Goal: Task Accomplishment & Management: Manage account settings

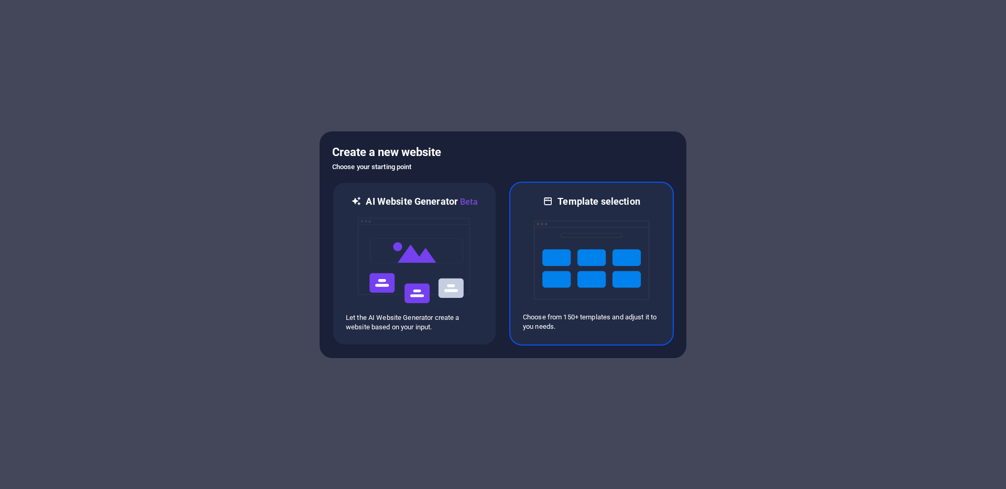
click at [547, 291] on img at bounding box center [591, 260] width 115 height 105
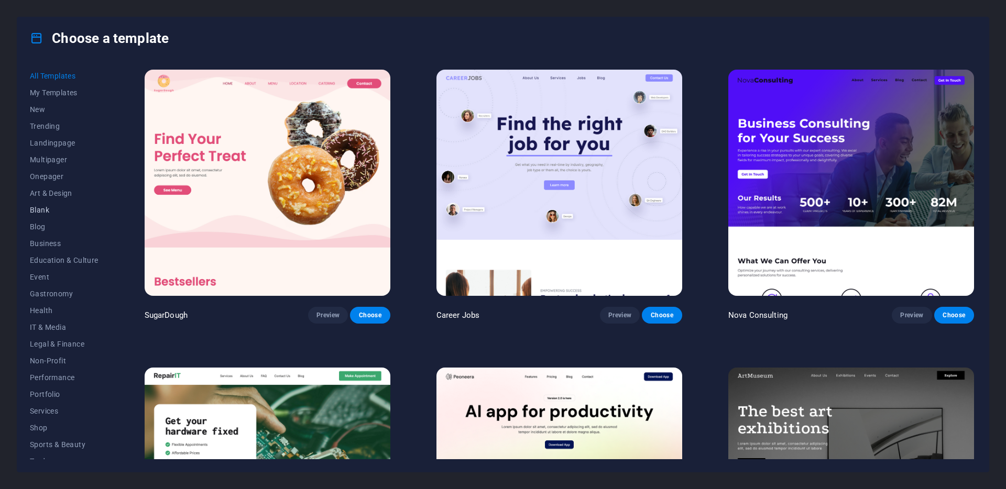
click at [42, 211] on span "Blank" at bounding box center [64, 210] width 69 height 8
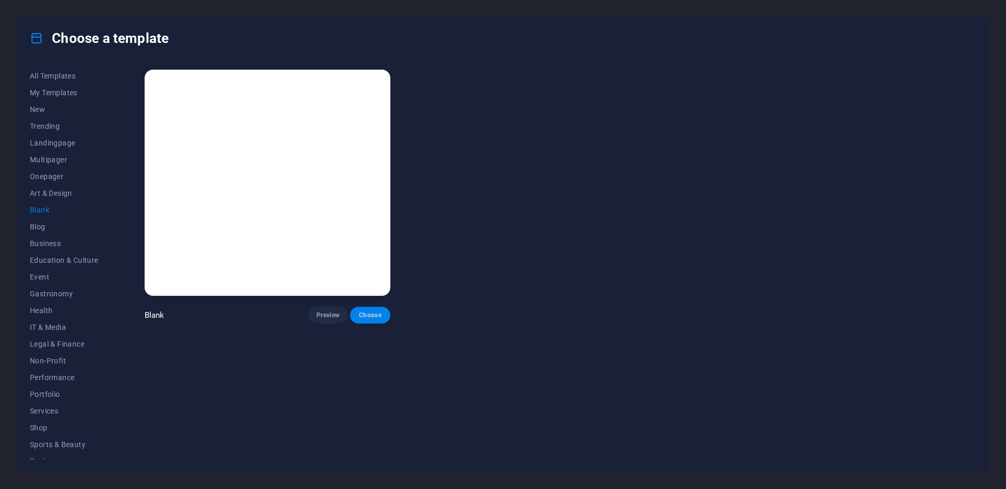
click at [363, 313] on span "Choose" at bounding box center [369, 315] width 23 height 8
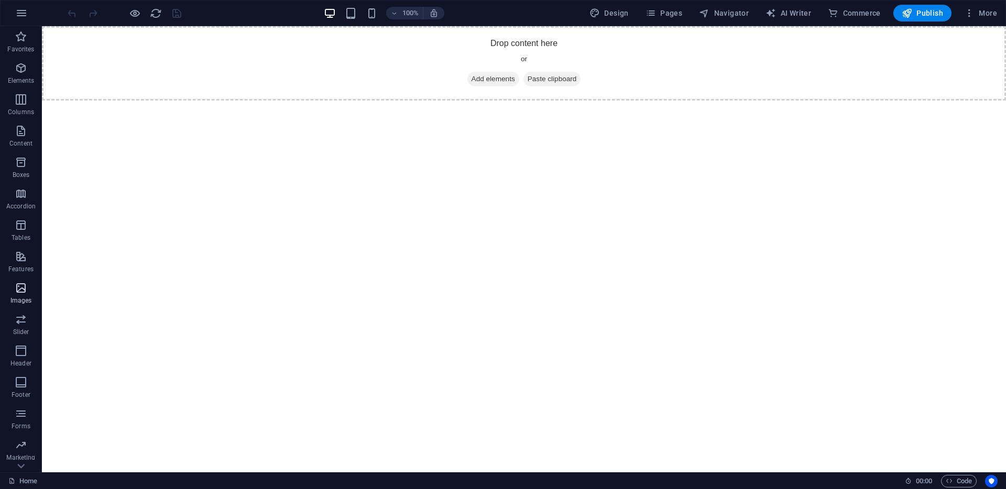
click at [24, 290] on icon "button" at bounding box center [21, 288] width 13 height 13
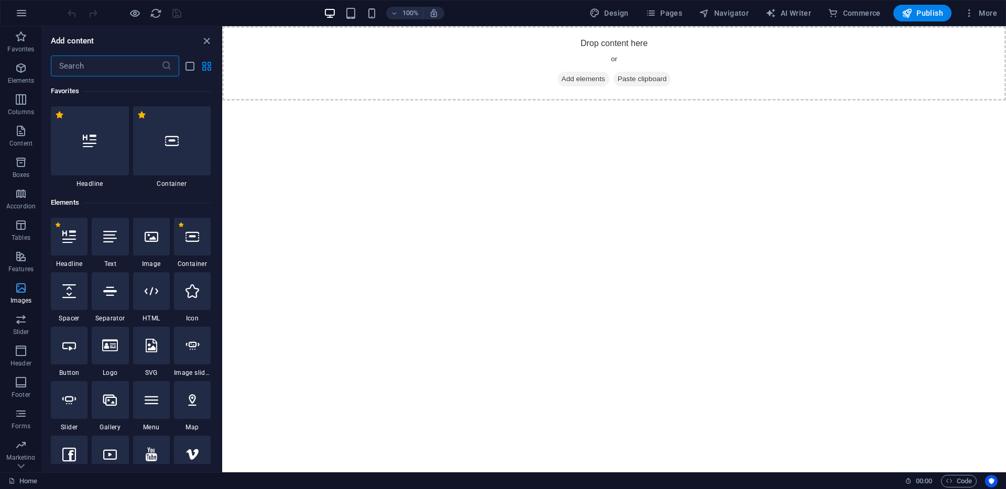
scroll to position [32, 0]
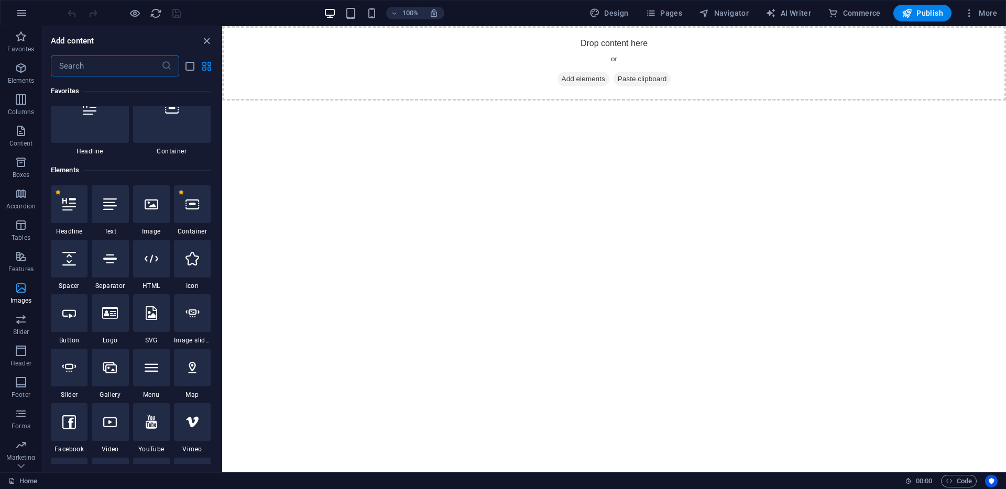
click at [24, 290] on icon "button" at bounding box center [21, 288] width 13 height 13
click at [18, 290] on icon "button" at bounding box center [21, 288] width 13 height 13
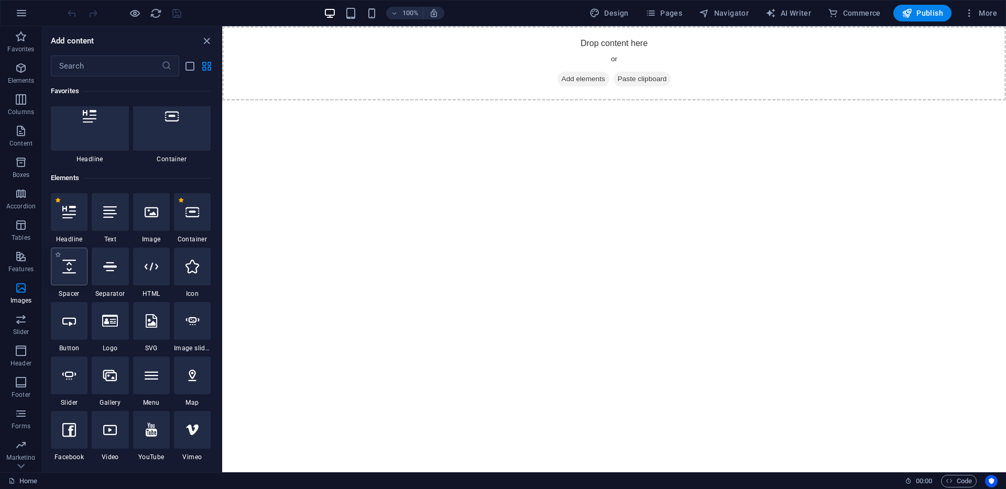
scroll to position [38, 0]
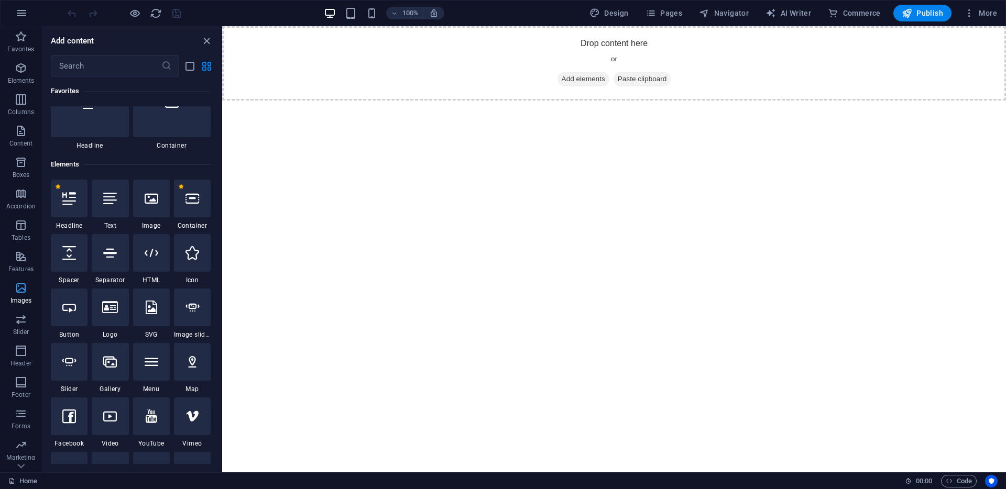
click at [20, 293] on icon "button" at bounding box center [21, 288] width 13 height 13
click at [17, 328] on p "Slider" at bounding box center [21, 332] width 16 height 8
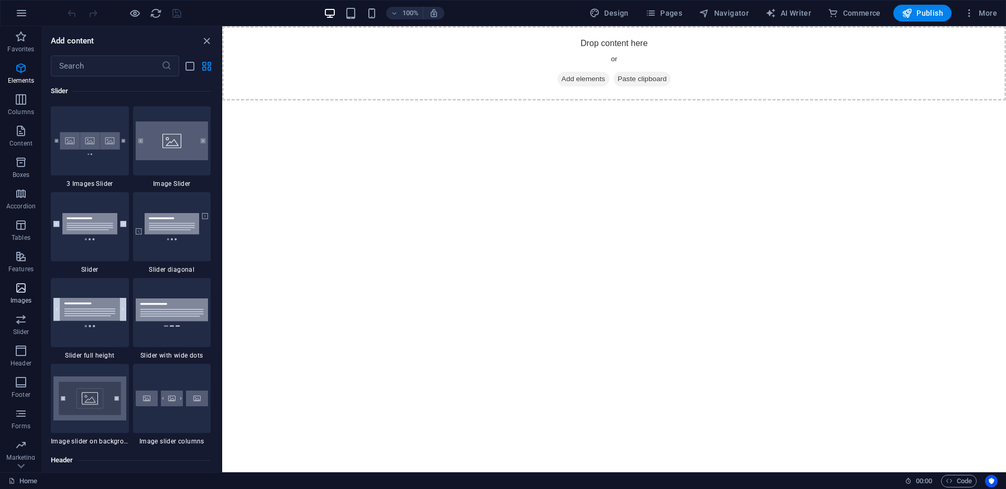
click at [20, 297] on p "Images" at bounding box center [20, 301] width 21 height 8
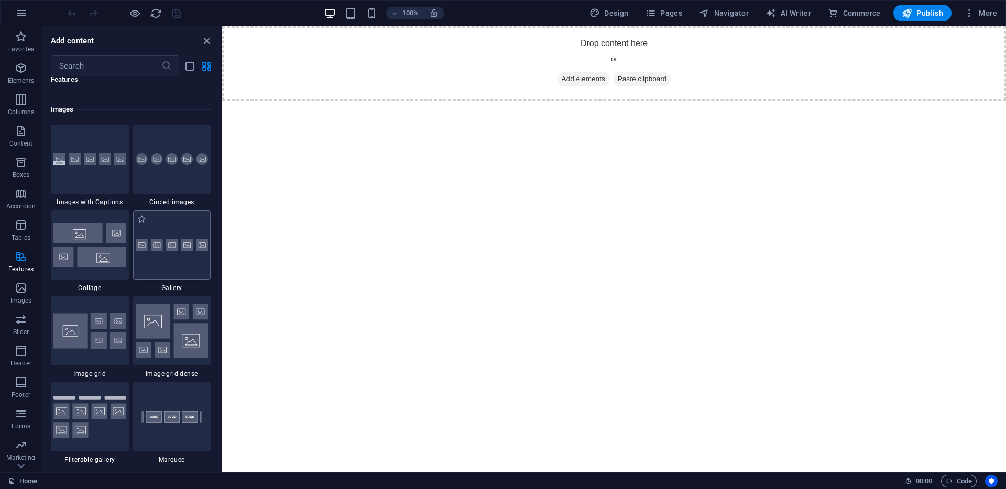
scroll to position [5248, 0]
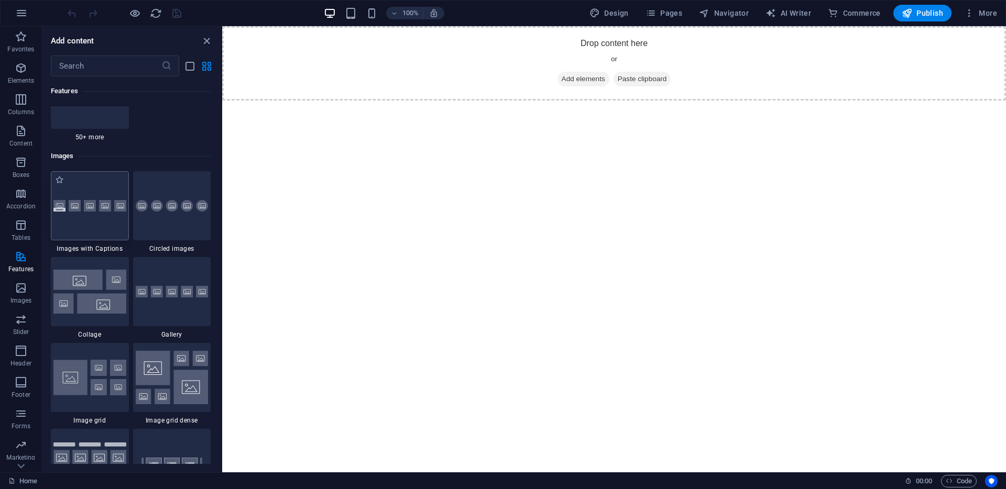
click at [79, 214] on div at bounding box center [90, 205] width 78 height 69
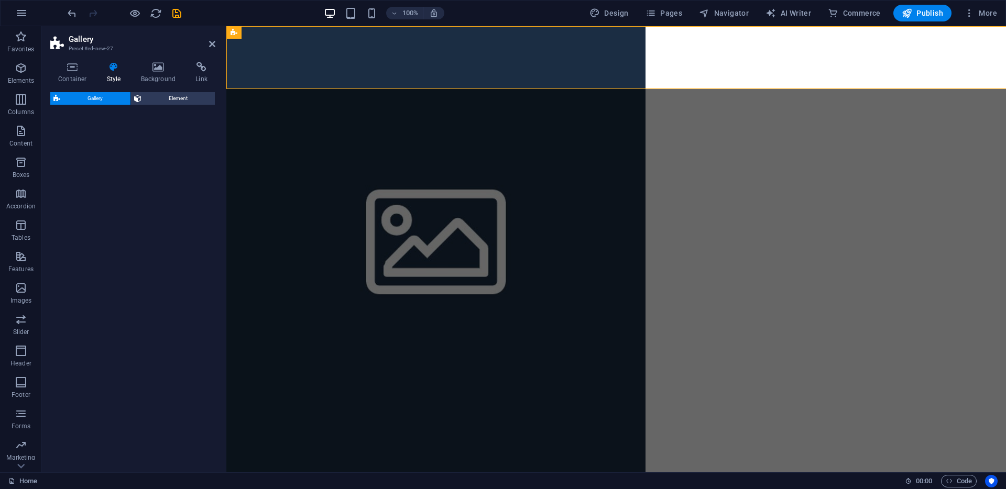
select select "rem"
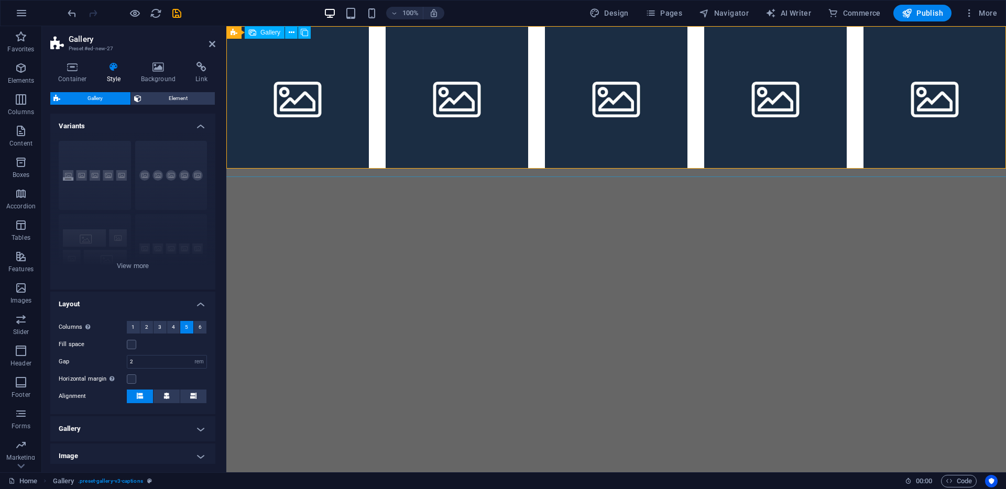
click at [403, 63] on li at bounding box center [457, 97] width 143 height 143
click at [381, 59] on div at bounding box center [616, 97] width 796 height 159
click at [448, 79] on li at bounding box center [457, 97] width 143 height 143
select select "4"
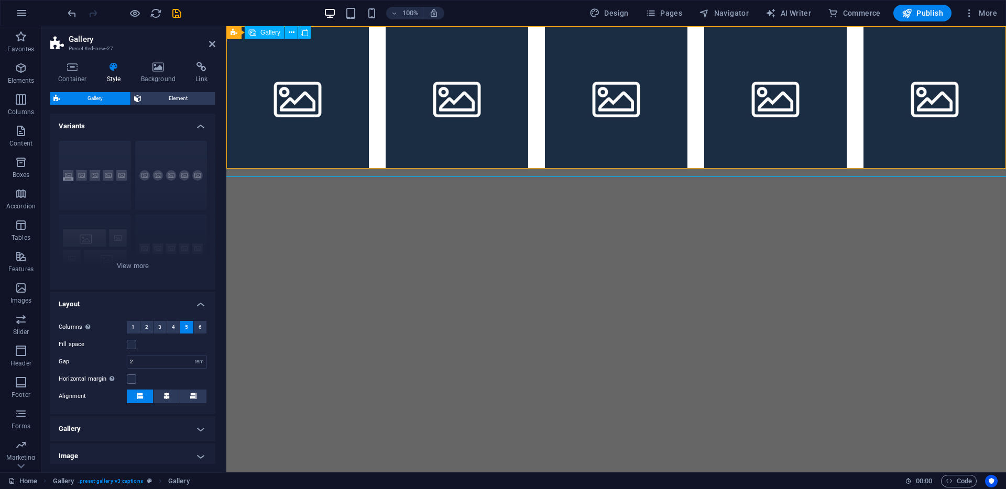
select select "px"
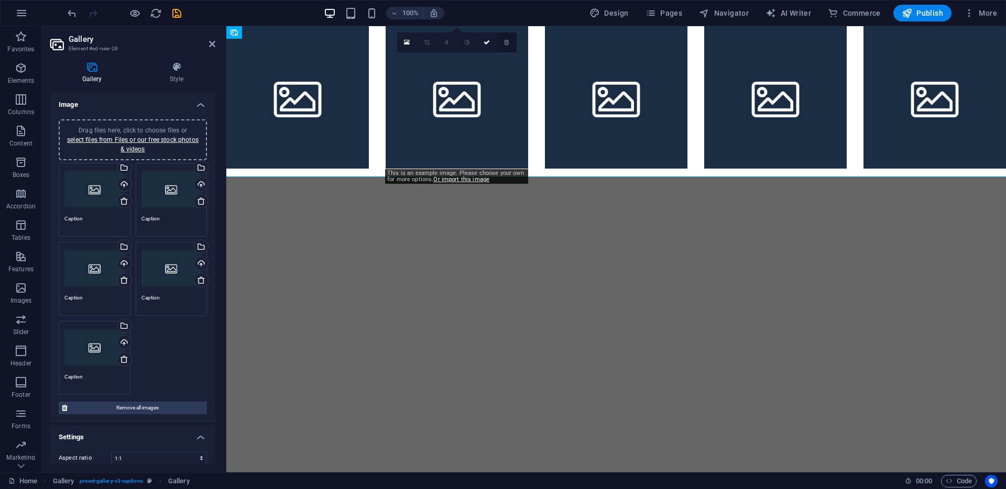
click at [508, 43] on icon at bounding box center [506, 42] width 5 height 6
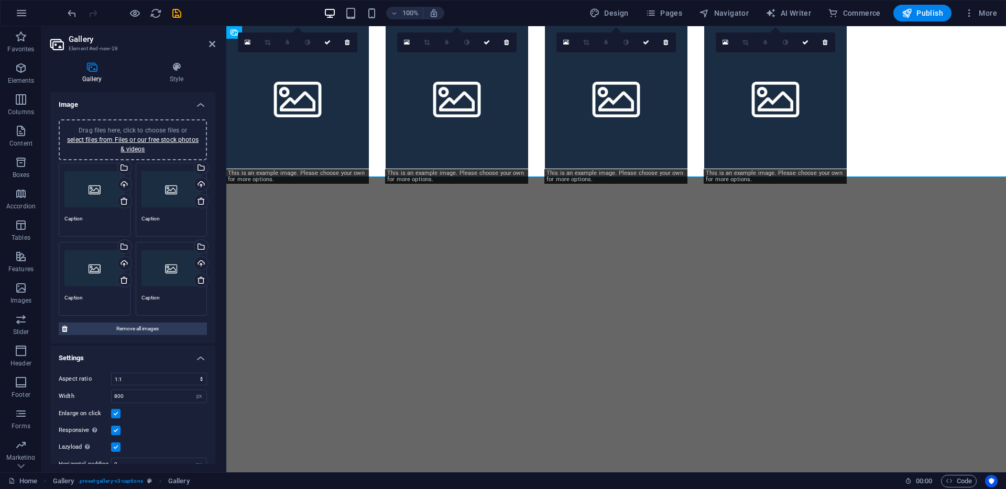
click at [508, 43] on icon at bounding box center [506, 42] width 5 height 6
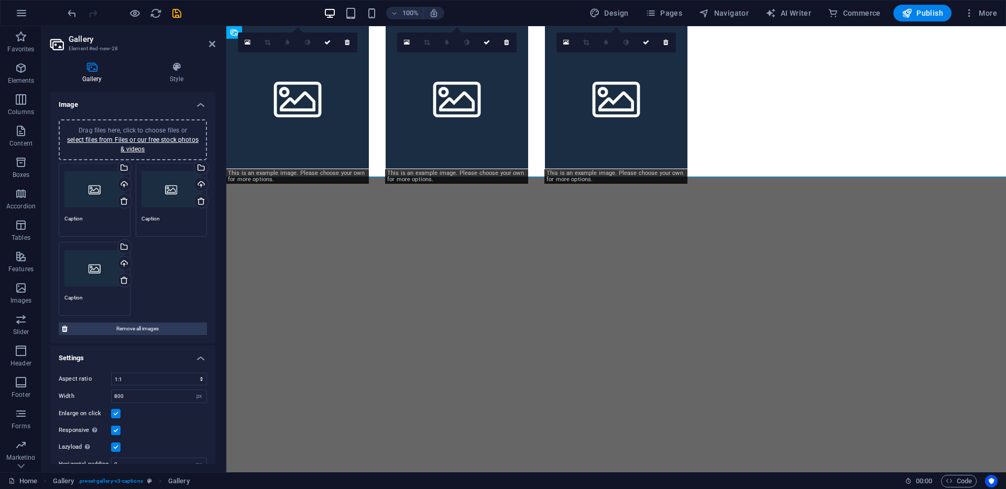
click at [508, 43] on icon at bounding box center [506, 42] width 5 height 6
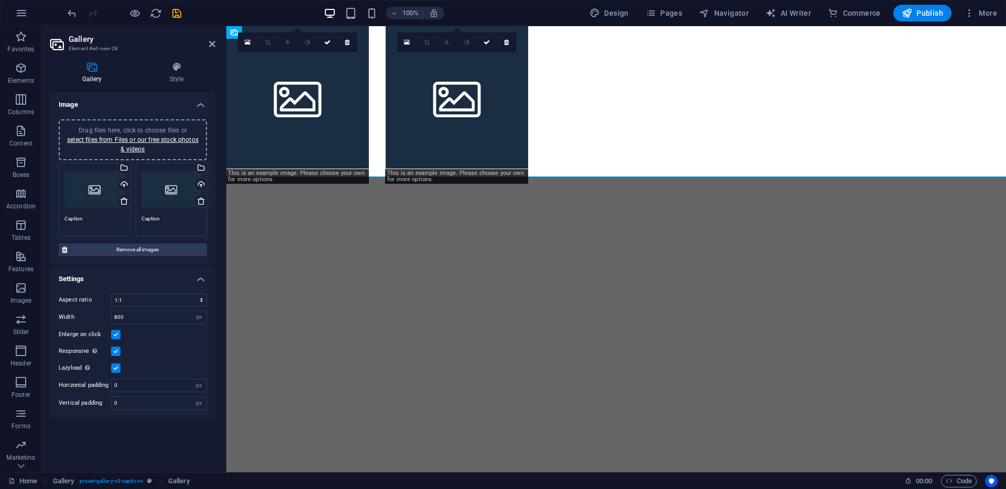
click at [508, 43] on icon at bounding box center [506, 42] width 5 height 6
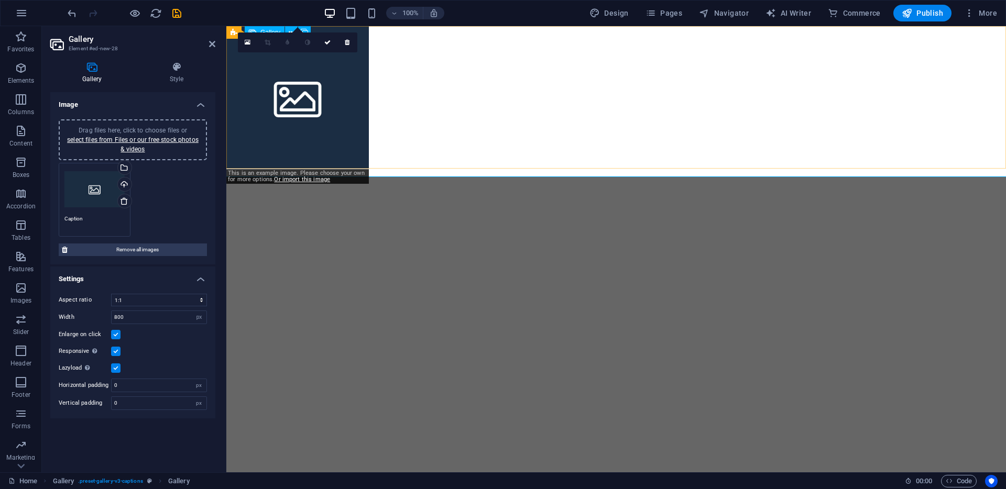
click at [462, 94] on div at bounding box center [616, 97] width 796 height 159
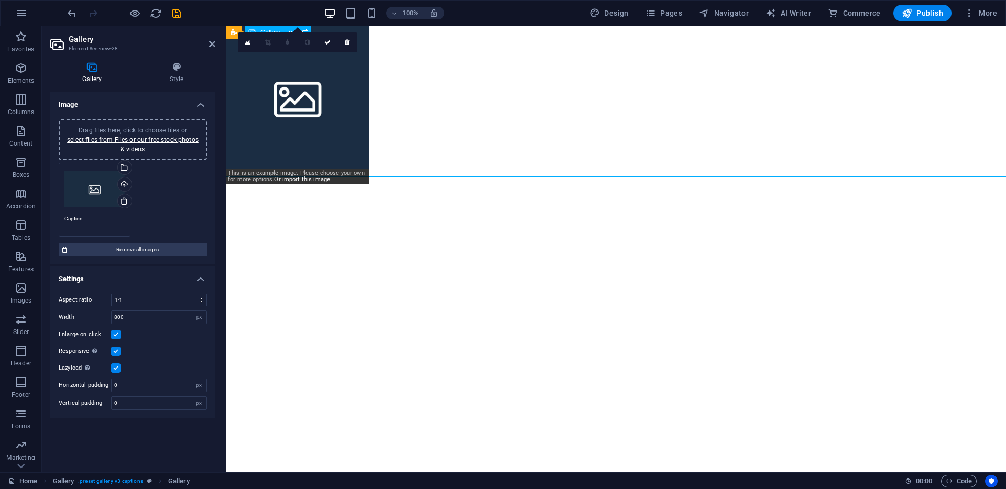
click at [337, 102] on li at bounding box center [297, 97] width 143 height 143
click at [471, 84] on div at bounding box center [616, 97] width 796 height 159
click at [271, 34] on icon at bounding box center [273, 32] width 6 height 11
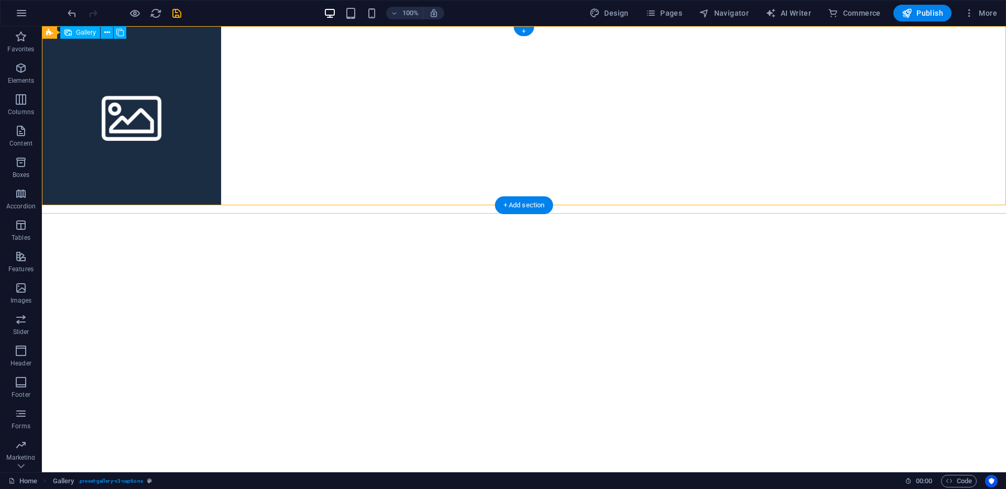
click at [291, 67] on div at bounding box center [524, 116] width 981 height 196
click at [106, 34] on icon at bounding box center [107, 32] width 6 height 11
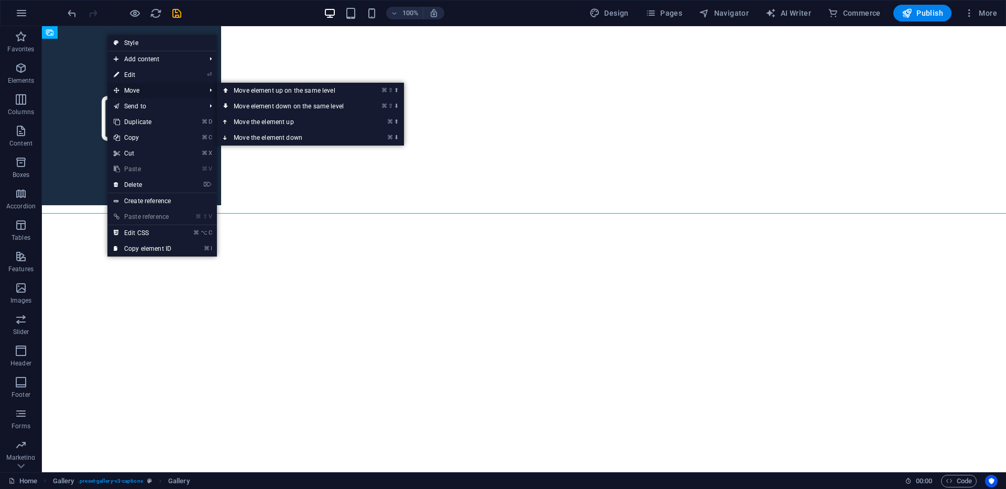
click at [146, 92] on span "Move" at bounding box center [154, 91] width 94 height 16
click at [550, 122] on div at bounding box center [524, 116] width 981 height 196
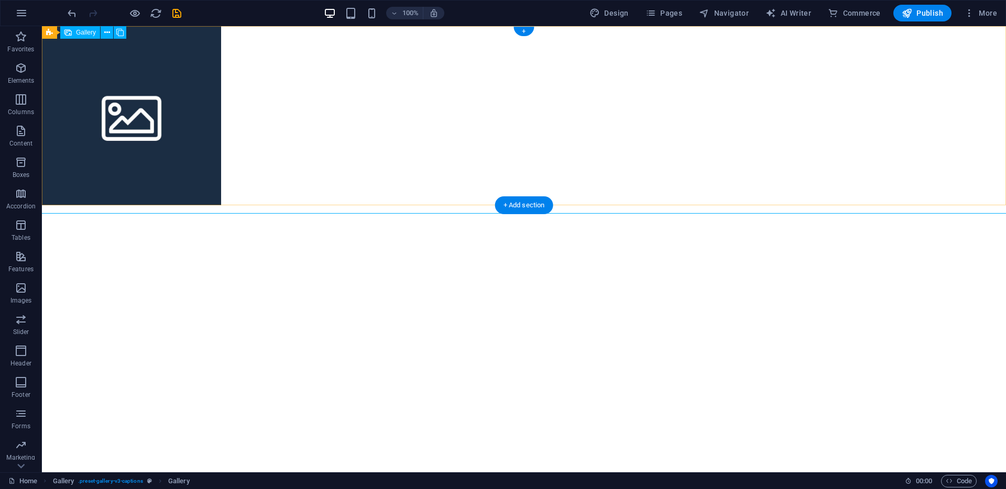
click at [356, 132] on div at bounding box center [524, 116] width 981 height 196
click at [121, 34] on icon at bounding box center [119, 32] width 7 height 11
click at [121, 32] on icon at bounding box center [119, 32] width 7 height 11
click at [108, 34] on icon at bounding box center [107, 32] width 6 height 11
click at [377, 205] on html "Skip to main content" at bounding box center [524, 115] width 964 height 179
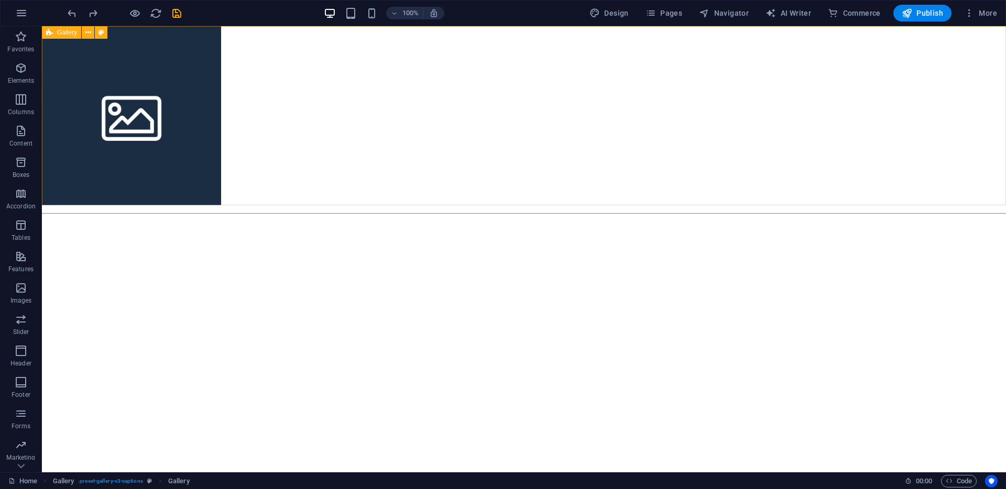
click at [51, 33] on icon at bounding box center [49, 32] width 7 height 13
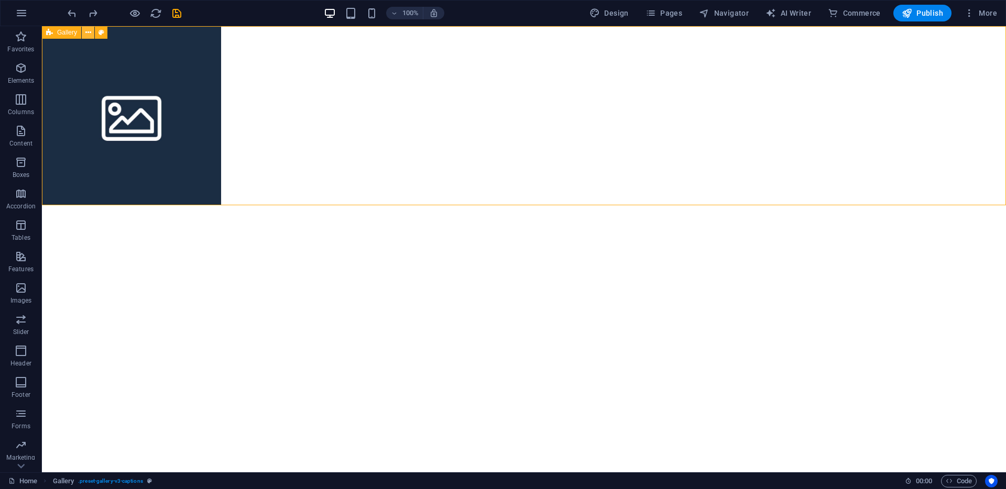
click at [91, 36] on button at bounding box center [88, 32] width 13 height 13
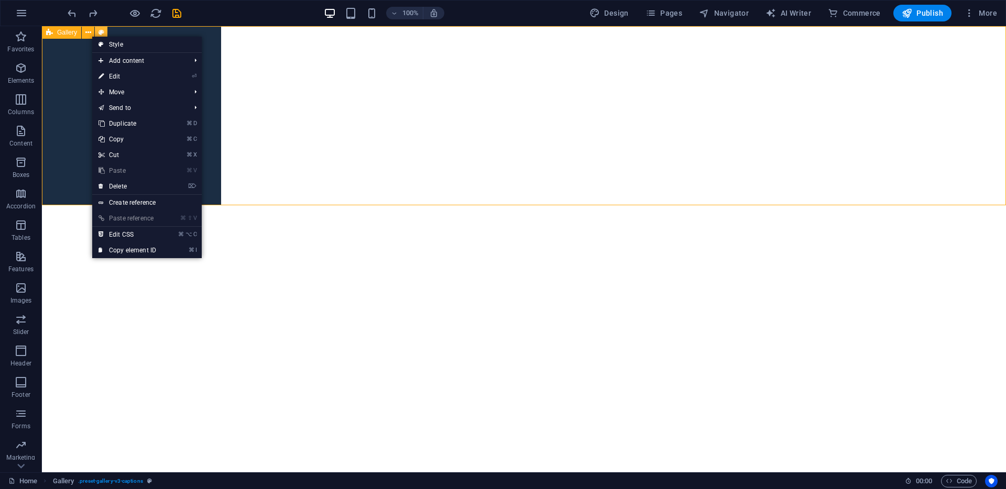
click at [99, 30] on icon at bounding box center [102, 32] width 6 height 11
select select "rem"
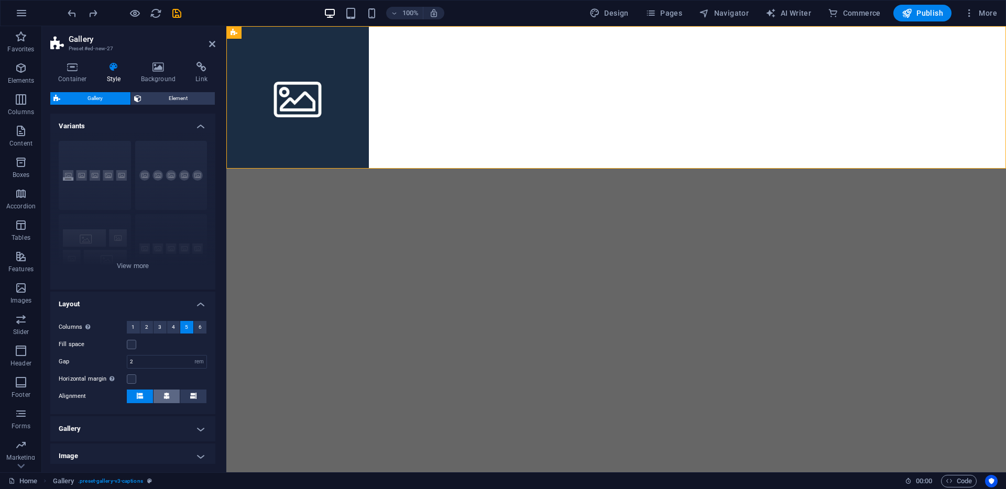
click at [168, 395] on icon at bounding box center [166, 396] width 6 height 6
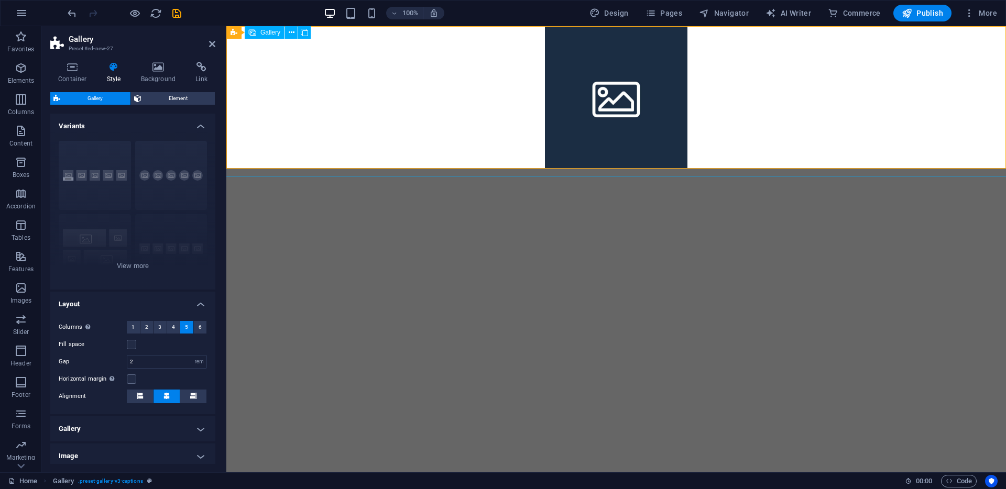
click at [619, 127] on li at bounding box center [616, 97] width 143 height 143
select select "4"
select select "px"
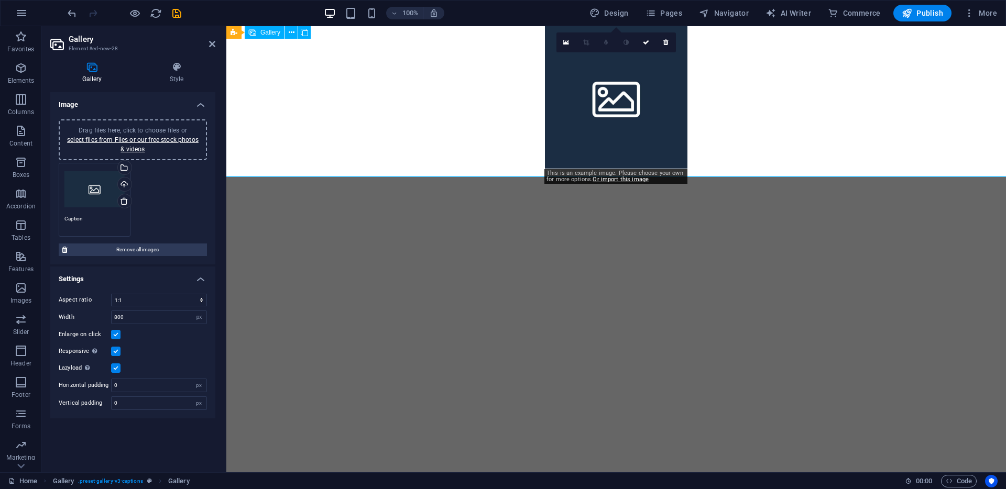
click at [603, 138] on li at bounding box center [616, 97] width 143 height 143
click at [562, 132] on li at bounding box center [616, 97] width 143 height 143
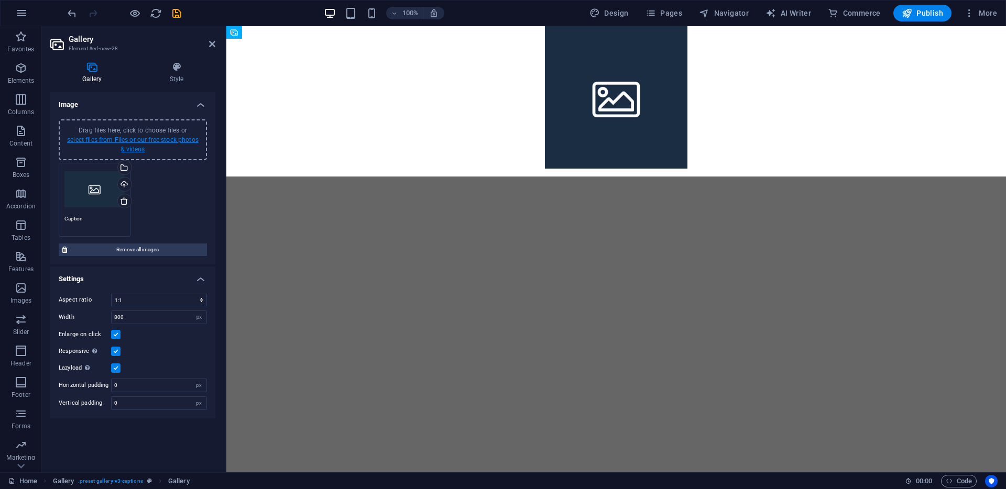
click at [166, 140] on link "select files from Files or our free stock photos & videos" at bounding box center [133, 144] width 132 height 17
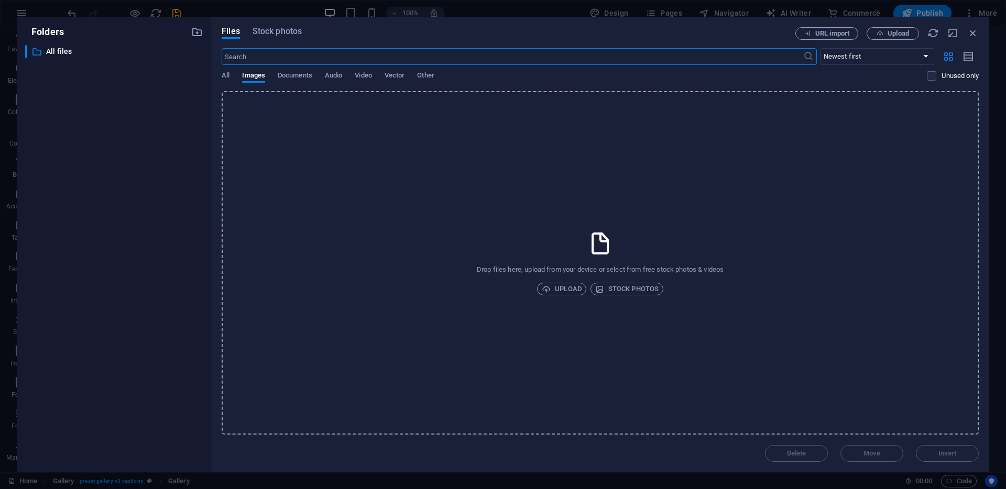
click at [548, 280] on div "Drop files here, upload from your device or select from free stock photos & vid…" at bounding box center [600, 263] width 757 height 344
click at [568, 290] on span "Upload" at bounding box center [562, 289] width 40 height 13
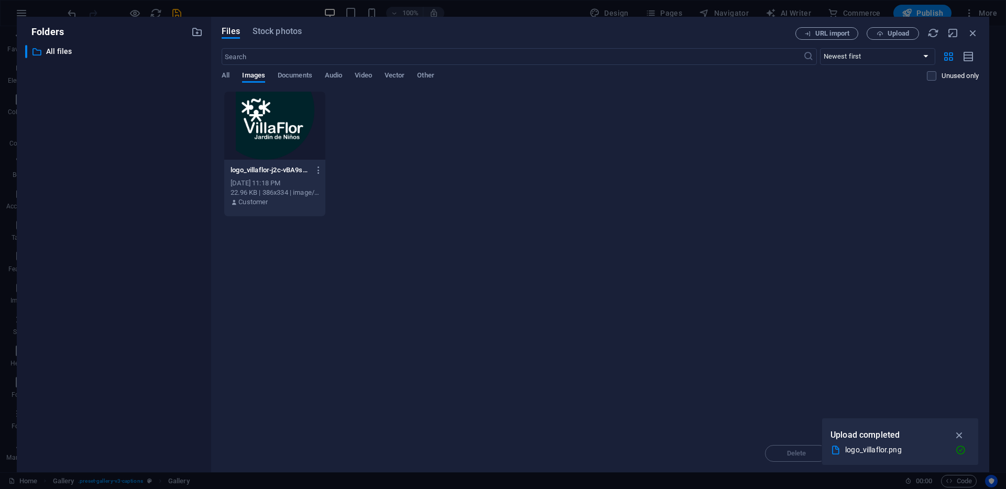
click at [284, 126] on div at bounding box center [274, 126] width 101 height 68
click at [284, 126] on div "1" at bounding box center [274, 126] width 101 height 68
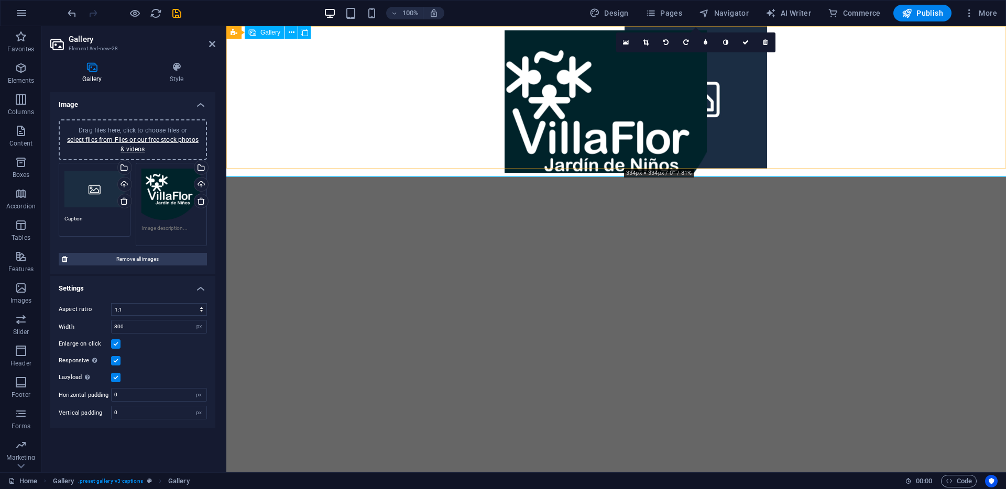
drag, startPoint x: 659, startPoint y: 116, endPoint x: 572, endPoint y: 112, distance: 87.6
type textarea "Caption"
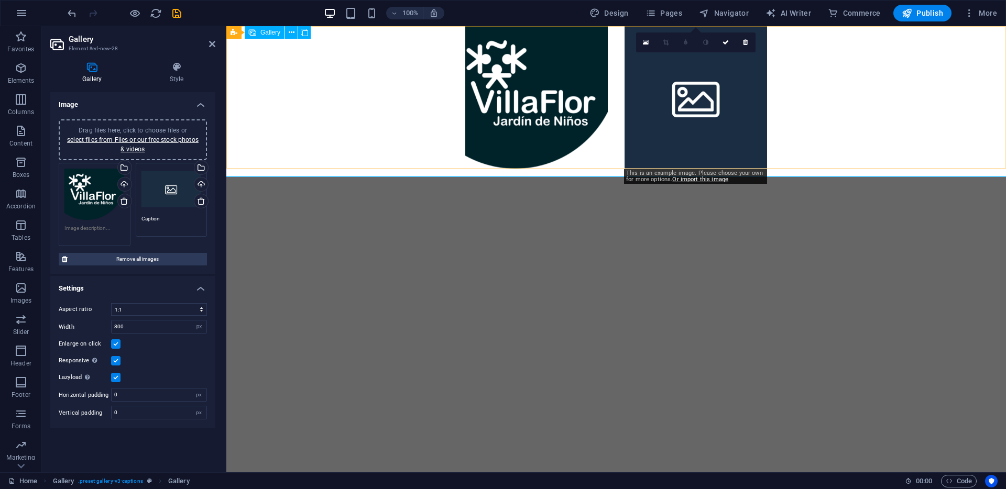
type textarea "Caption"
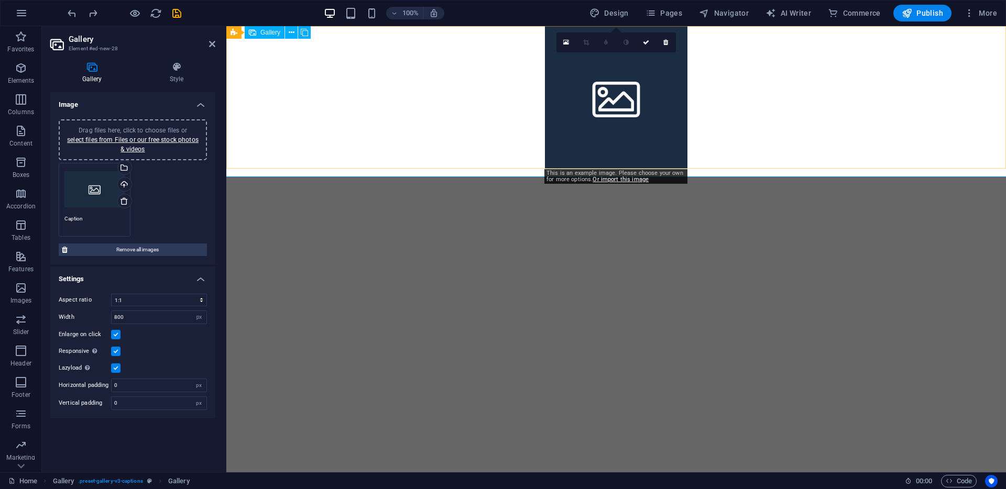
click at [615, 101] on li at bounding box center [616, 97] width 143 height 143
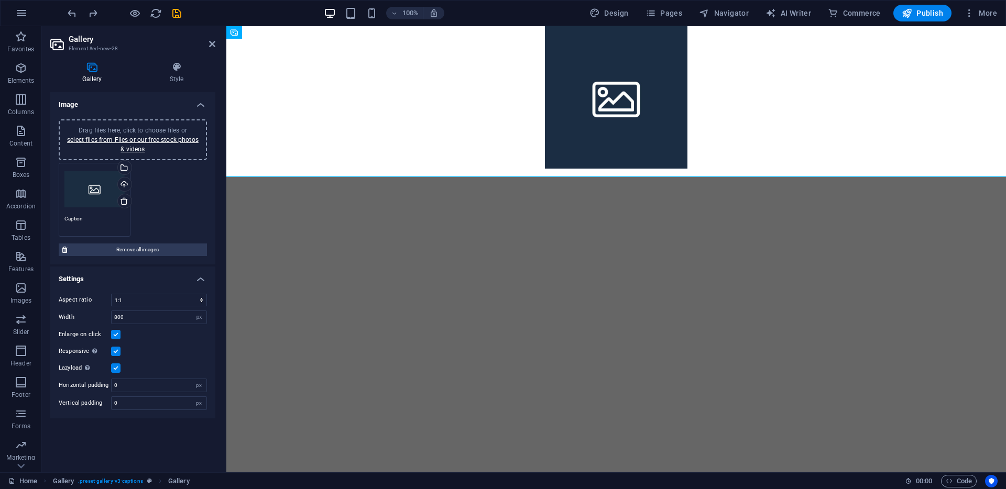
click at [93, 189] on div "Drag files here, click to choose files or select files from Files or our free s…" at bounding box center [94, 190] width 60 height 42
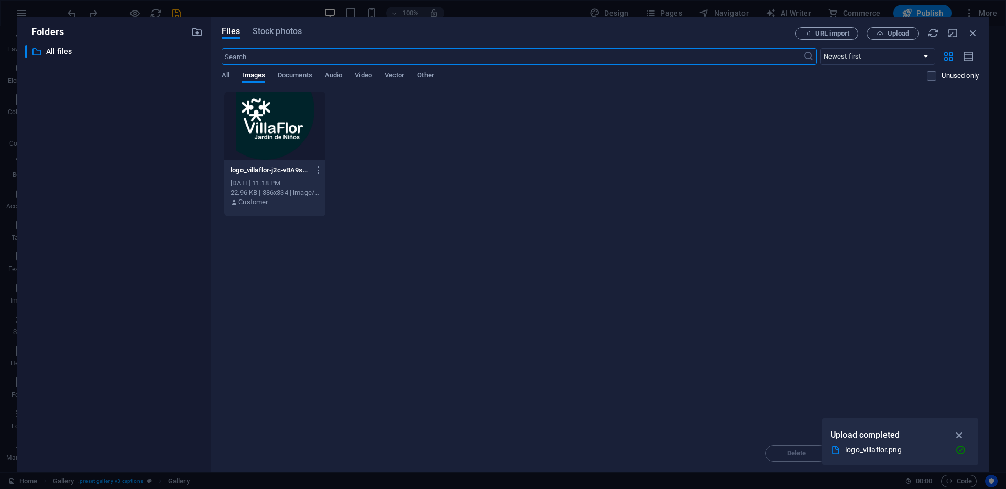
click at [275, 121] on div at bounding box center [274, 126] width 101 height 68
click at [960, 435] on icon "button" at bounding box center [960, 436] width 12 height 12
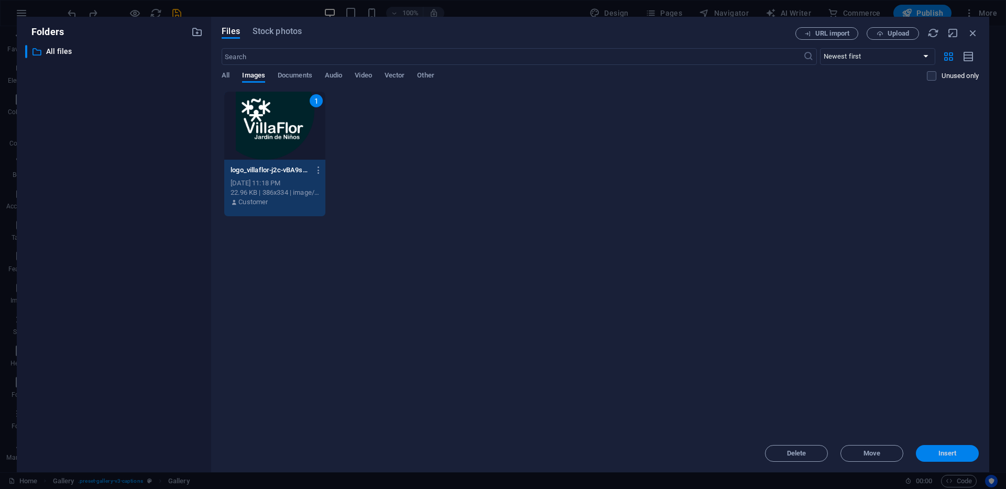
click at [942, 454] on span "Insert" at bounding box center [947, 454] width 18 height 6
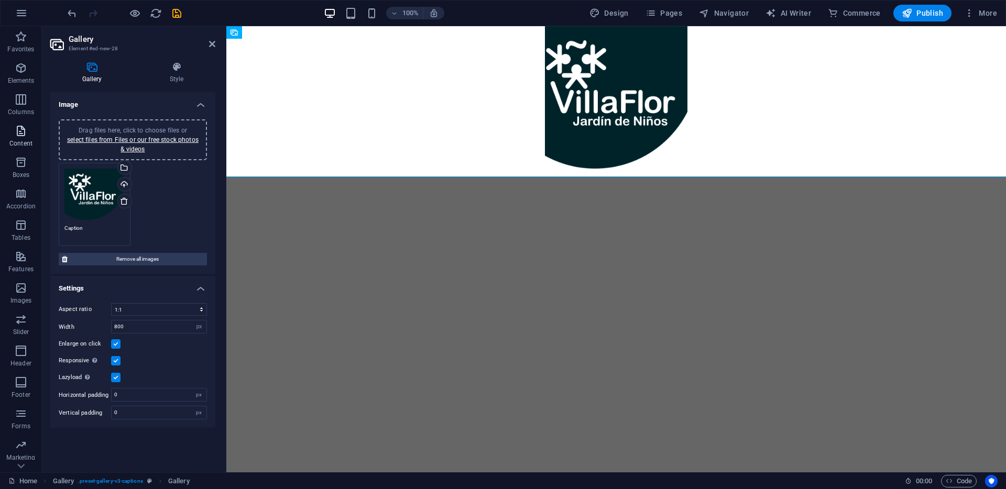
click at [20, 128] on icon "button" at bounding box center [21, 131] width 13 height 13
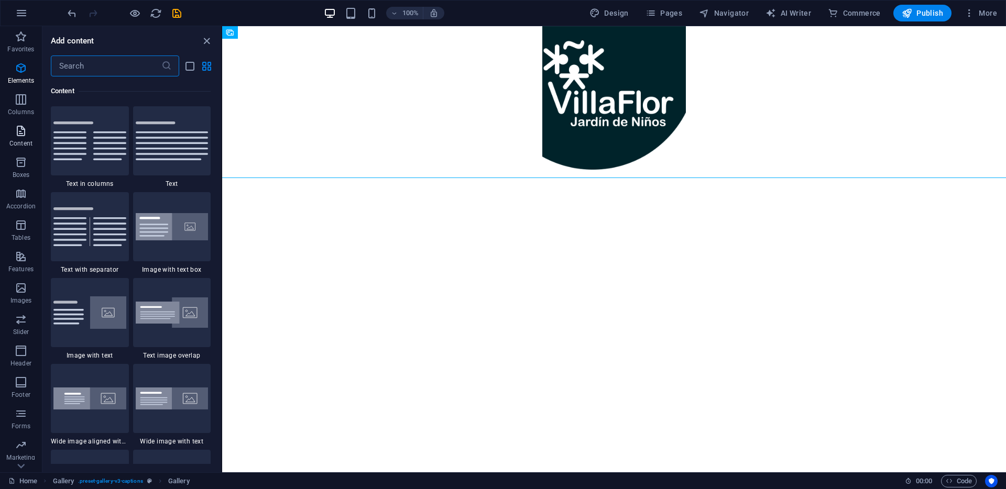
scroll to position [1833, 0]
click at [21, 80] on p "Elements" at bounding box center [21, 80] width 27 height 8
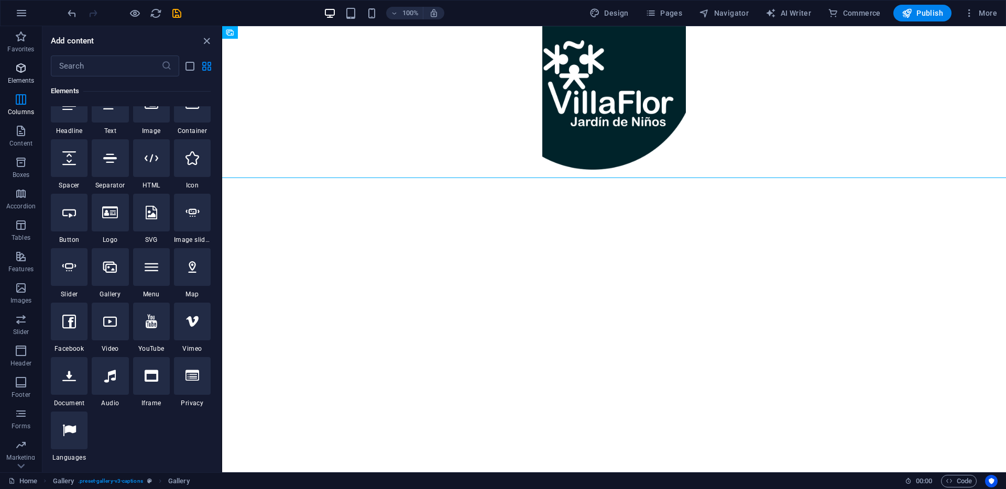
scroll to position [112, 0]
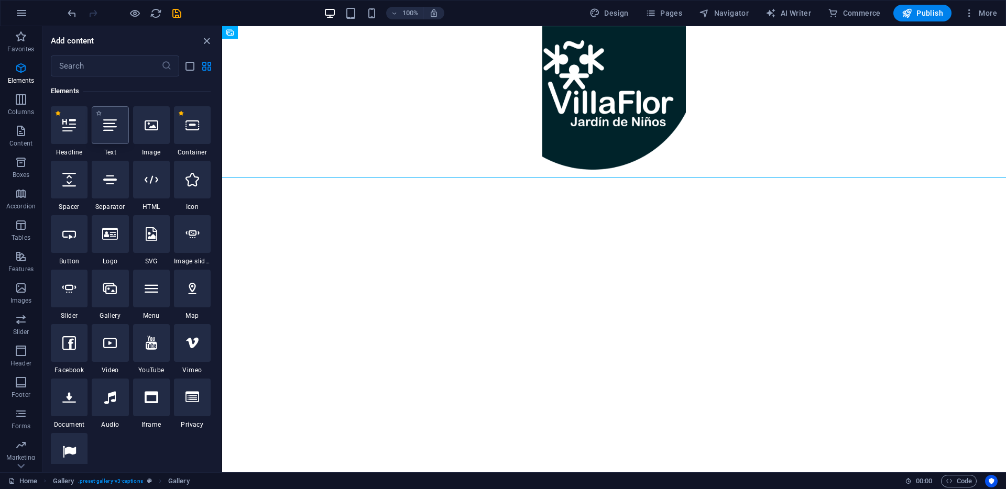
click at [108, 128] on icon at bounding box center [110, 125] width 14 height 14
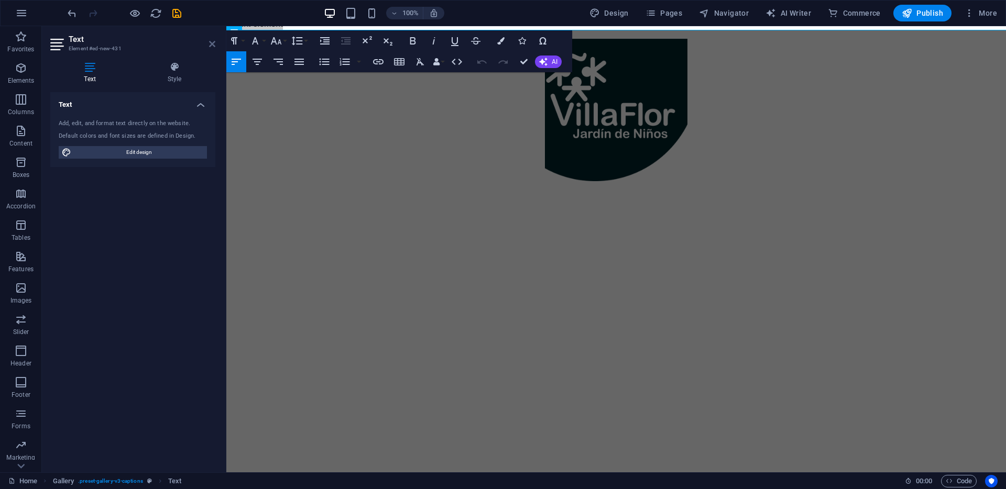
drag, startPoint x: 214, startPoint y: 46, endPoint x: 184, endPoint y: 24, distance: 37.1
click at [214, 46] on icon at bounding box center [212, 44] width 6 height 8
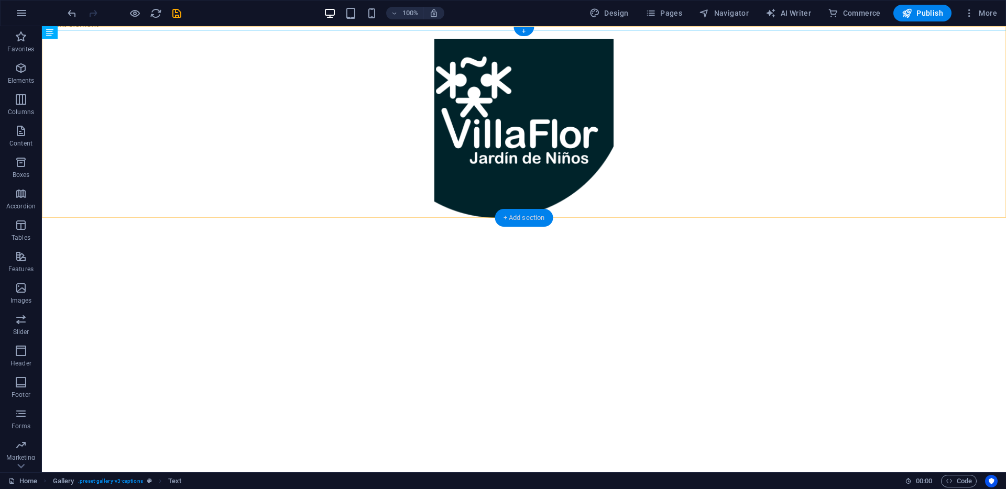
click at [515, 218] on div "+ Add section" at bounding box center [524, 218] width 58 height 18
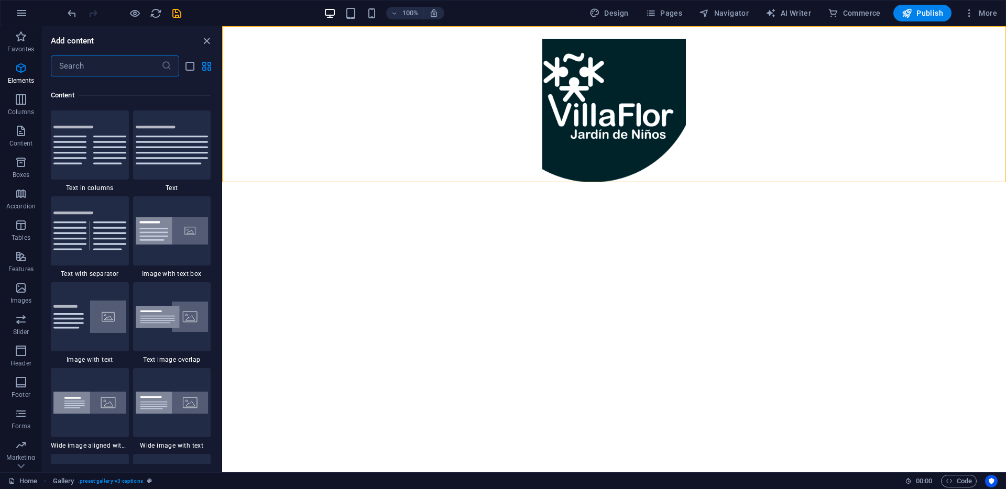
scroll to position [1833, 0]
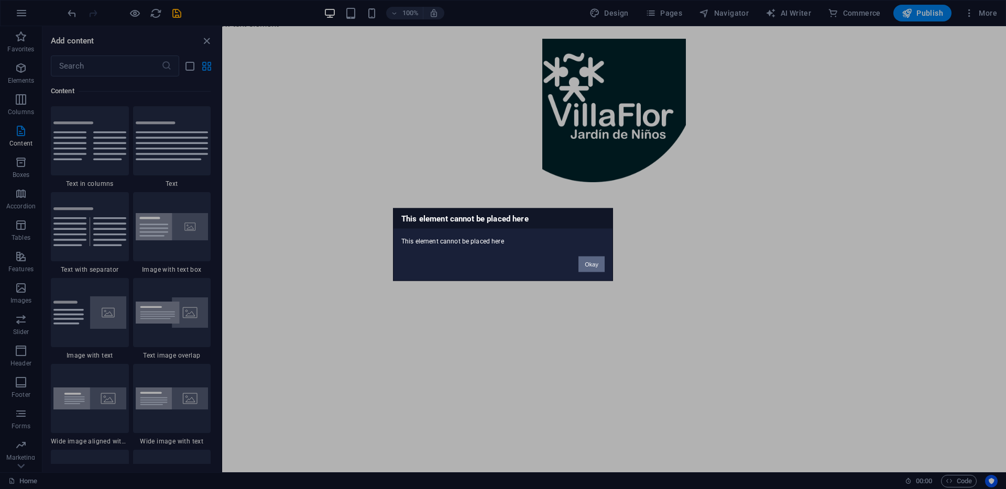
click at [589, 263] on button "Okay" at bounding box center [591, 265] width 26 height 16
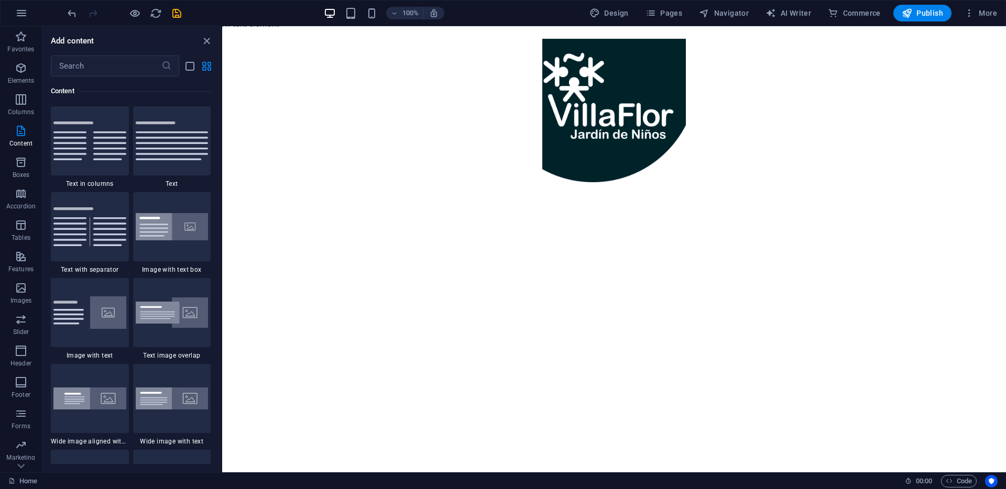
click at [570, 182] on html "Skip to main content New text element" at bounding box center [614, 104] width 784 height 156
click at [179, 157] on img at bounding box center [172, 141] width 73 height 39
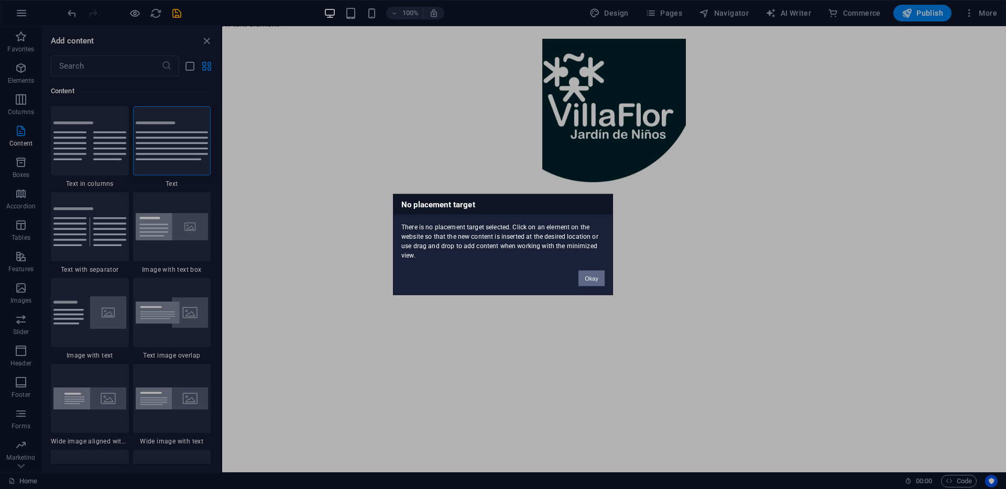
drag, startPoint x: 587, startPoint y: 280, endPoint x: 316, endPoint y: 239, distance: 274.0
click at [587, 280] on button "Okay" at bounding box center [591, 279] width 26 height 16
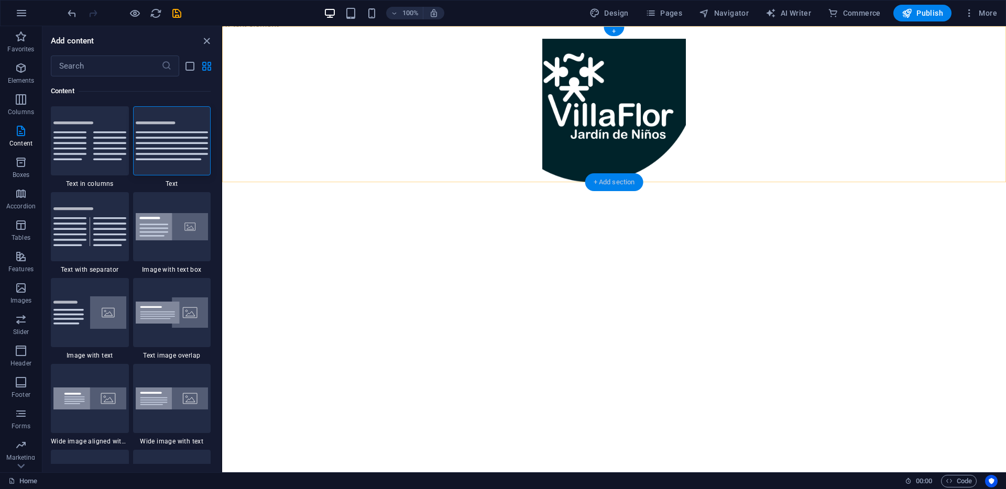
click at [617, 180] on div "+ Add section" at bounding box center [614, 182] width 58 height 18
click at [193, 152] on img at bounding box center [172, 141] width 73 height 39
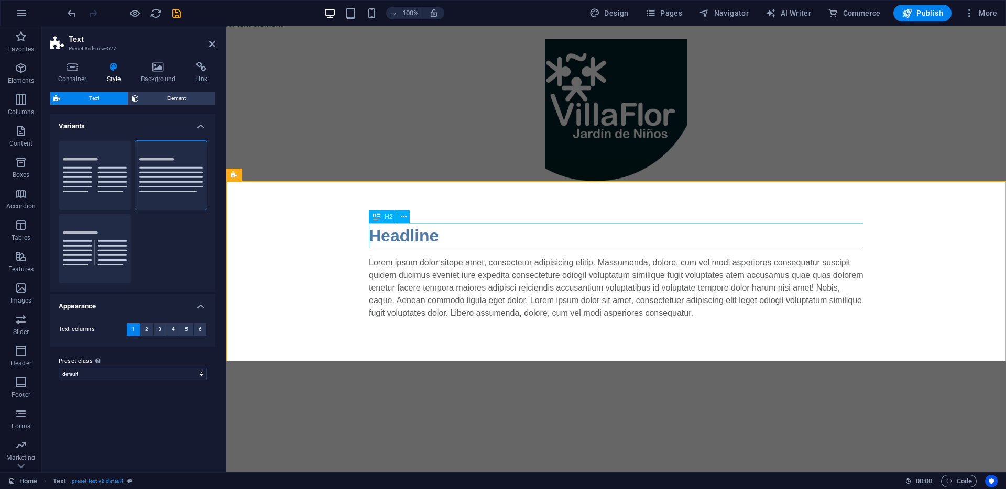
click at [447, 235] on div "Headline" at bounding box center [616, 235] width 495 height 25
click at [443, 236] on div "Headline" at bounding box center [616, 235] width 495 height 25
click at [443, 237] on div "Headline" at bounding box center [616, 235] width 495 height 25
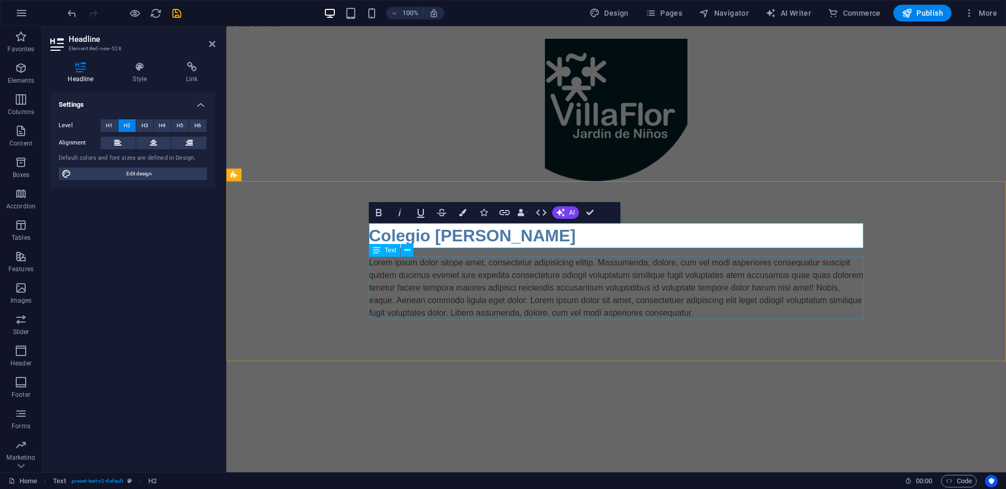
click at [601, 313] on div "Lorem ipsum dolor sitope amet, consectetur adipisicing elitip. Massumenda, dolo…" at bounding box center [616, 288] width 495 height 63
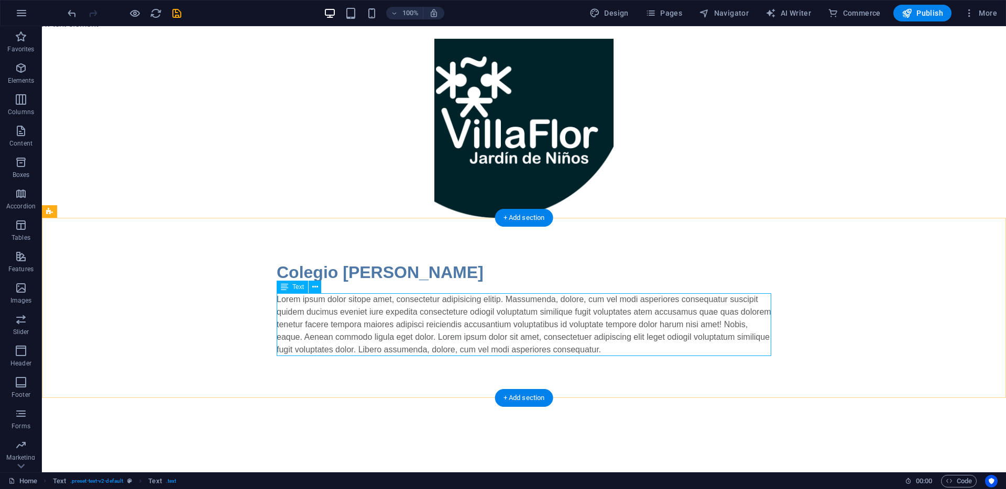
click at [642, 351] on div "Lorem ipsum dolor sitope amet, consectetur adipisicing elitip. Massumenda, dolo…" at bounding box center [524, 324] width 495 height 63
drag, startPoint x: 644, startPoint y: 350, endPoint x: 385, endPoint y: 329, distance: 259.7
click at [370, 328] on div "Lorem ipsum dolor sitope amet, consectetur adipisicing elitip. Massumenda, dolo…" at bounding box center [524, 324] width 495 height 63
click at [458, 328] on div "Lorem ipsum dolor sitope amet, consectetur adipisicing elitip. Massumenda, dolo…" at bounding box center [524, 324] width 495 height 63
click at [462, 325] on div "Lorem ipsum dolor sitope amet, consectetur adipisicing elitip. Massumenda, dolo…" at bounding box center [524, 324] width 495 height 63
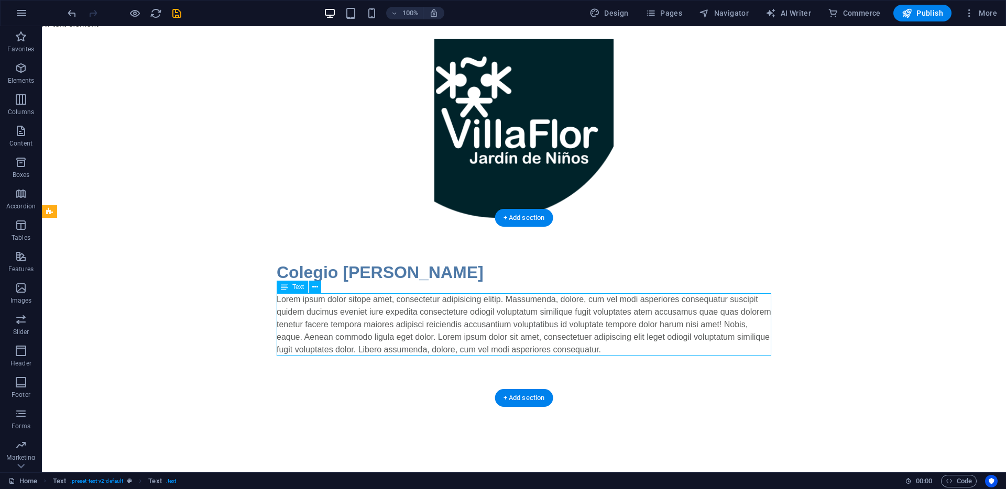
click at [639, 349] on div "Lorem ipsum dolor sitope amet, consectetur adipisicing elitip. Massumenda, dolo…" at bounding box center [524, 324] width 495 height 63
click at [558, 333] on div "Lorem ipsum dolor sitope amet, consectetur adipisicing elitip. Massumenda, dolo…" at bounding box center [524, 324] width 495 height 63
drag, startPoint x: 558, startPoint y: 333, endPoint x: 376, endPoint y: 331, distance: 182.3
click at [560, 332] on div "Lorem ipsum dolor sitope amet, consectetur adipisicing elitip. Massumenda, dolo…" at bounding box center [524, 324] width 495 height 63
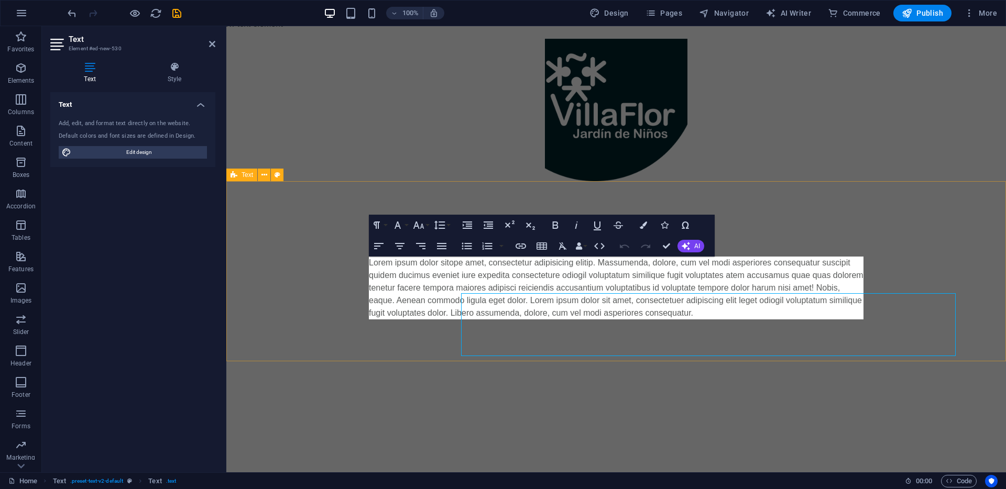
click at [560, 331] on div "Colegio Villaflor Lorem ipsum dolor sitope amet, consectetur adipisicing elitip…" at bounding box center [616, 271] width 780 height 180
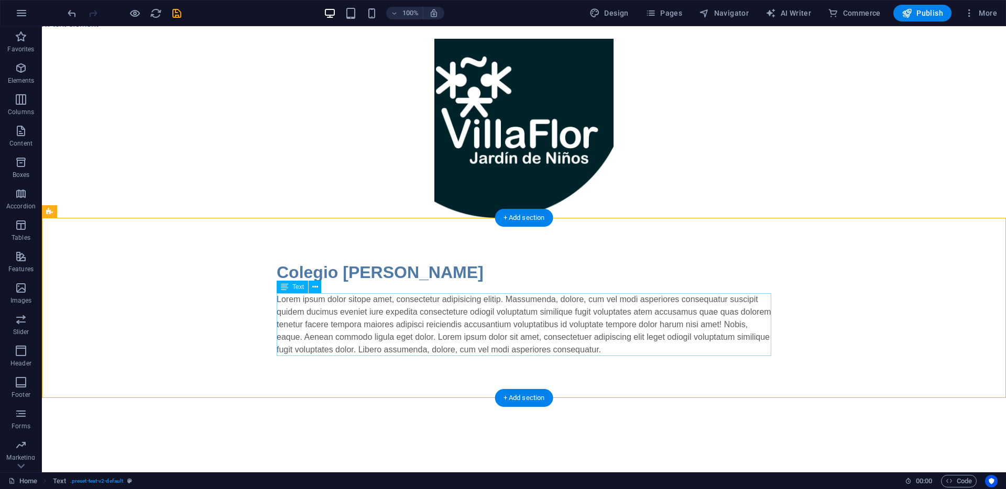
click at [589, 323] on div "Lorem ipsum dolor sitope amet, consectetur adipisicing elitip. Massumenda, dolo…" at bounding box center [524, 324] width 495 height 63
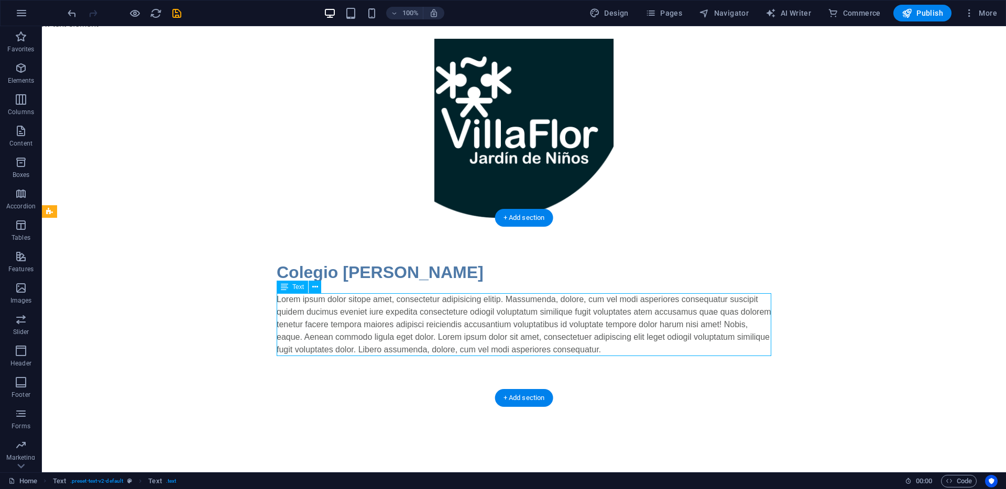
click at [590, 323] on div "Lorem ipsum dolor sitope amet, consectetur adipisicing elitip. Massumenda, dolo…" at bounding box center [524, 324] width 495 height 63
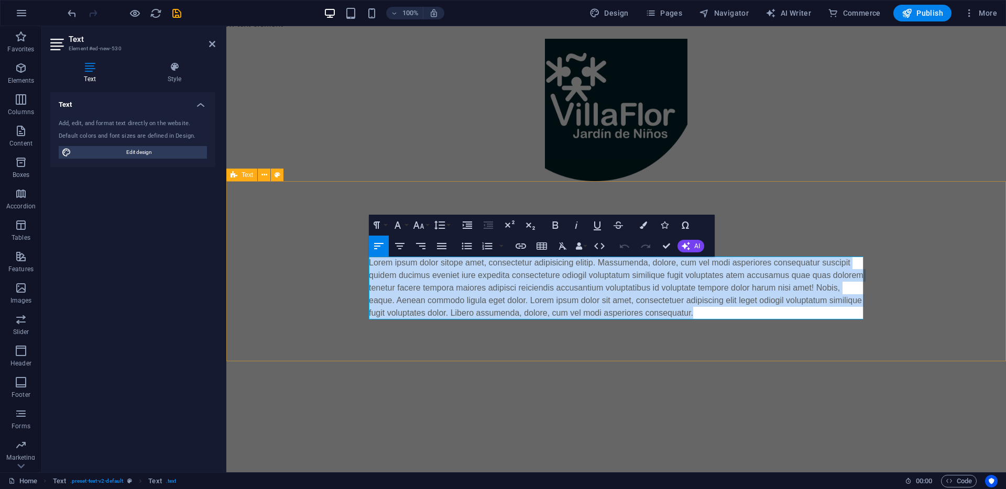
drag, startPoint x: 737, startPoint y: 315, endPoint x: 329, endPoint y: 264, distance: 411.3
click at [329, 264] on div "Colegio Villaflor Lorem ipsum dolor sitope amet, consectetur adipisicing elitip…" at bounding box center [616, 271] width 780 height 180
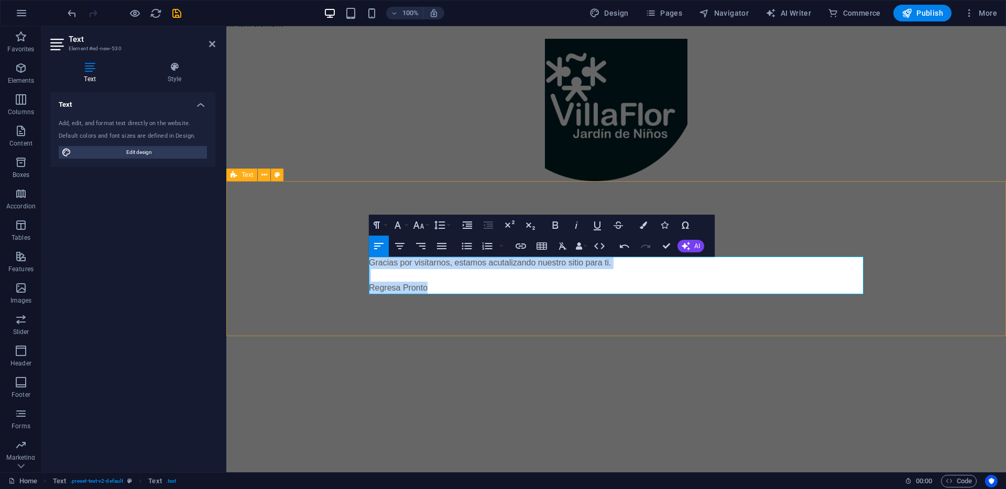
drag, startPoint x: 431, startPoint y: 288, endPoint x: 352, endPoint y: 246, distance: 89.8
click at [352, 246] on div "Colegio Villaflor Gracias por visitarnos, estamos acutalizando nuestro sitio pa…" at bounding box center [616, 258] width 780 height 155
click at [399, 245] on icon "button" at bounding box center [399, 246] width 13 height 13
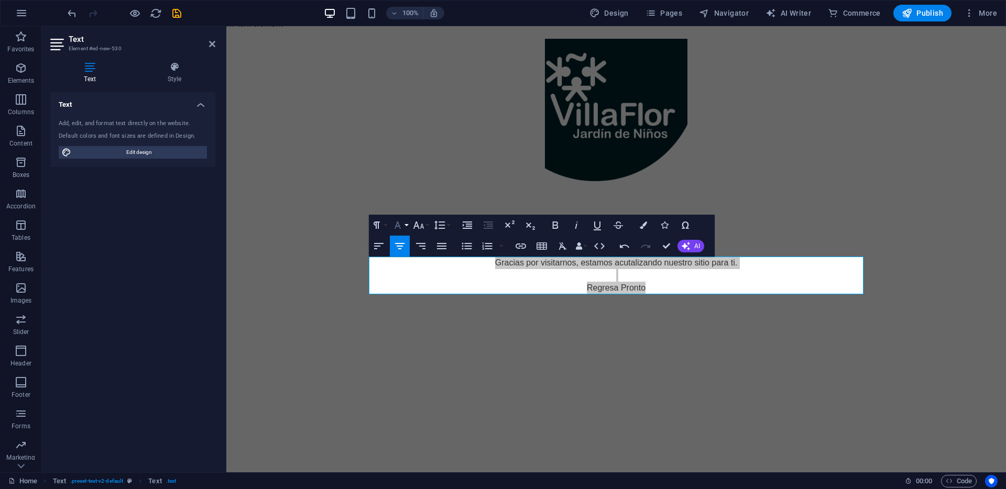
click at [405, 225] on button "Font Family" at bounding box center [400, 225] width 20 height 21
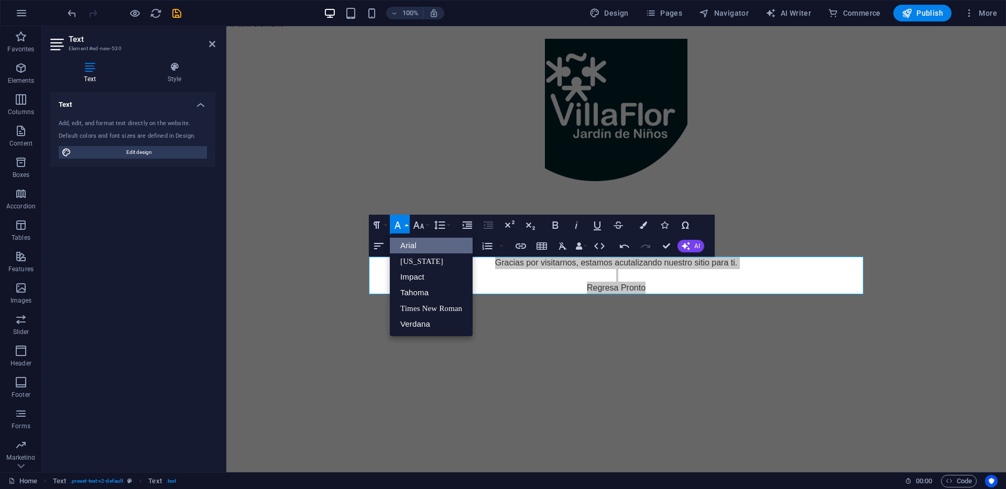
scroll to position [0, 0]
click at [417, 225] on icon "button" at bounding box center [418, 225] width 11 height 7
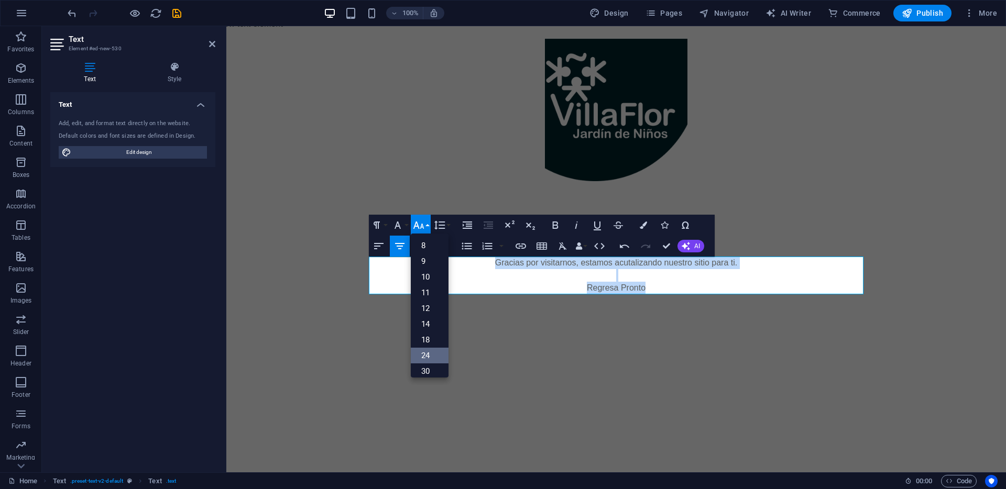
click at [432, 352] on link "24" at bounding box center [430, 356] width 38 height 16
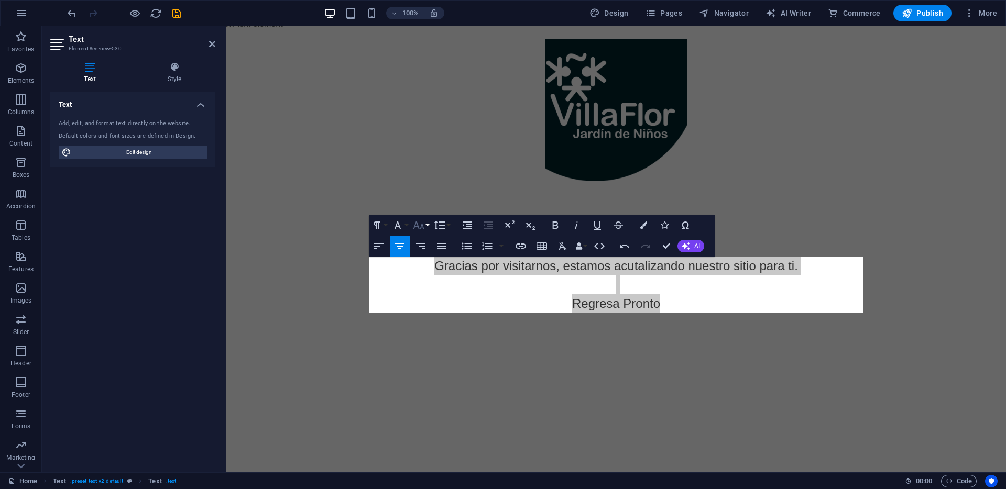
click at [420, 222] on icon "button" at bounding box center [418, 225] width 13 height 13
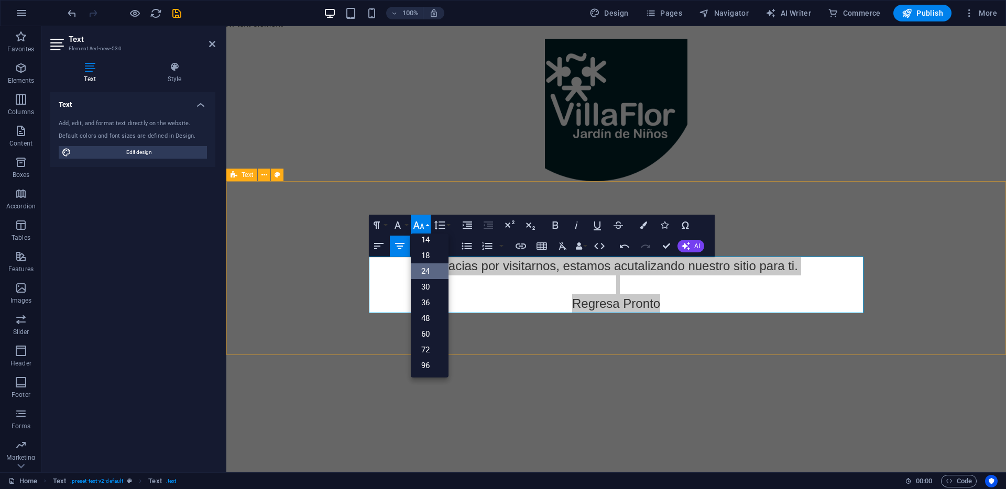
scroll to position [84, 0]
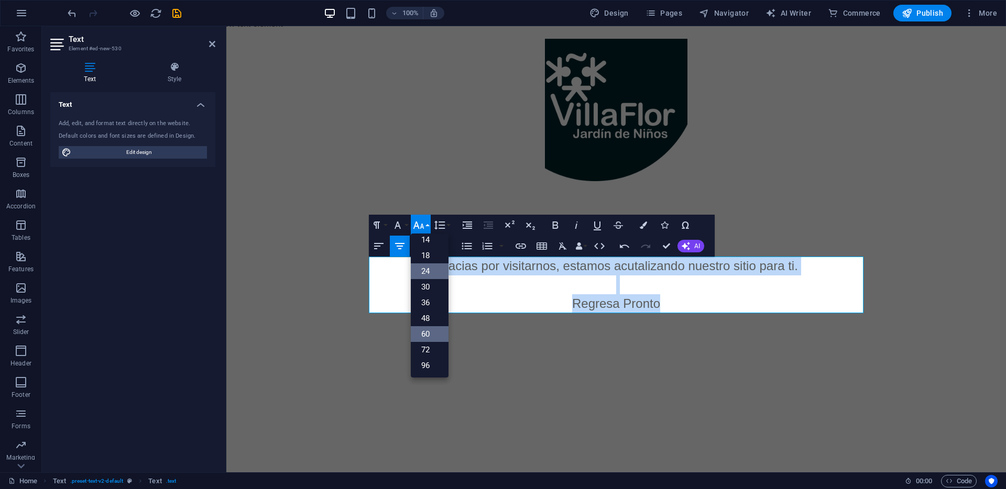
click at [435, 330] on link "60" at bounding box center [430, 334] width 38 height 16
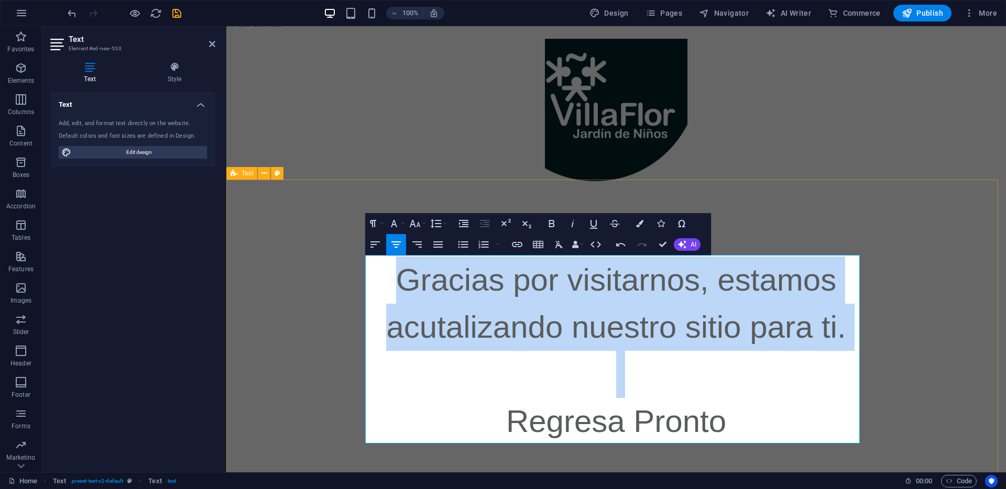
click at [755, 201] on div "Colegio Villaflor Gracias por visitarnos, estamos acutalizando nuestro sitio pa…" at bounding box center [616, 334] width 780 height 306
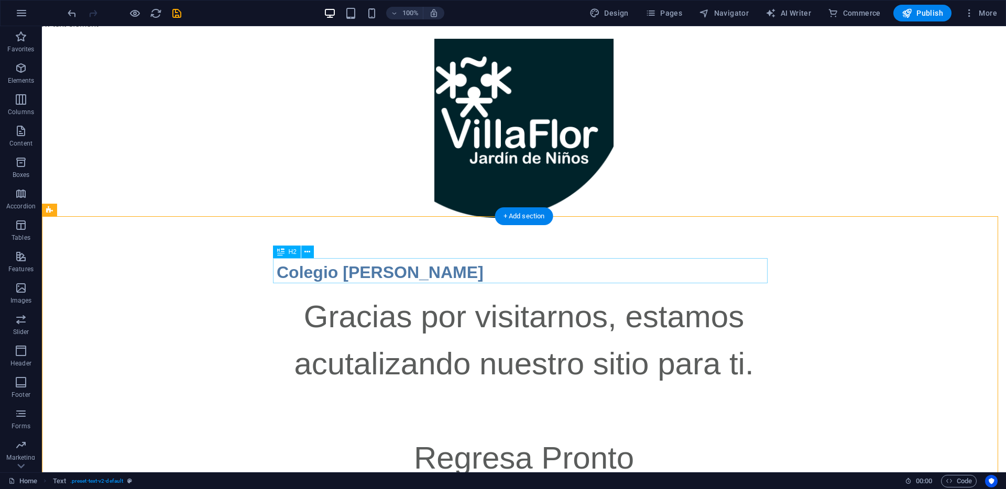
click at [402, 275] on div "Colegio [PERSON_NAME]" at bounding box center [524, 272] width 495 height 25
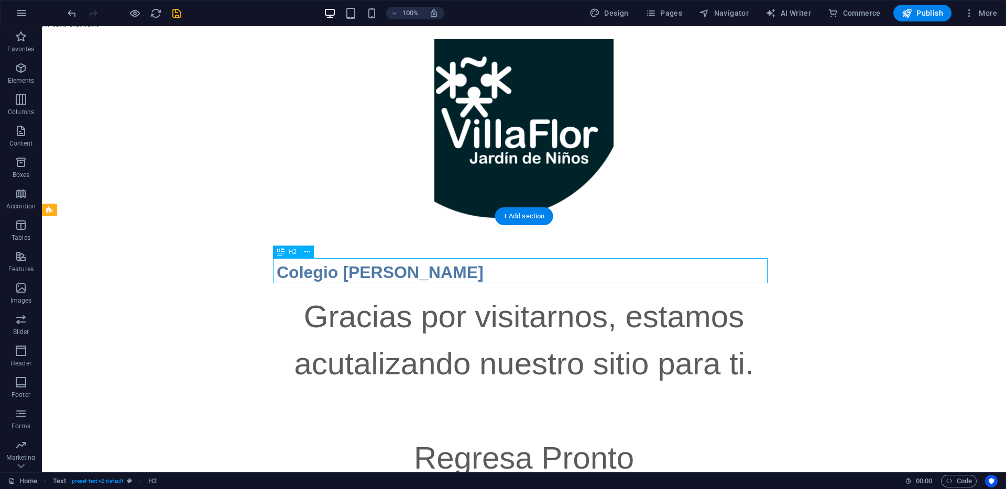
click at [402, 272] on div "Colegio [PERSON_NAME]" at bounding box center [524, 272] width 495 height 25
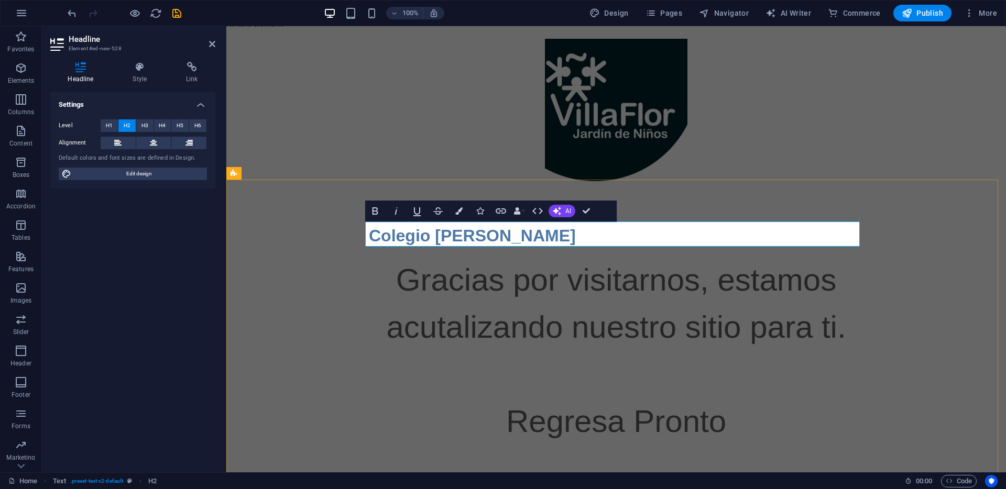
click at [501, 235] on h2 "Colegio [PERSON_NAME]" at bounding box center [616, 235] width 495 height 25
click at [501, 236] on h2 "Colegio [PERSON_NAME]" at bounding box center [616, 235] width 495 height 25
click at [159, 143] on button at bounding box center [153, 143] width 35 height 13
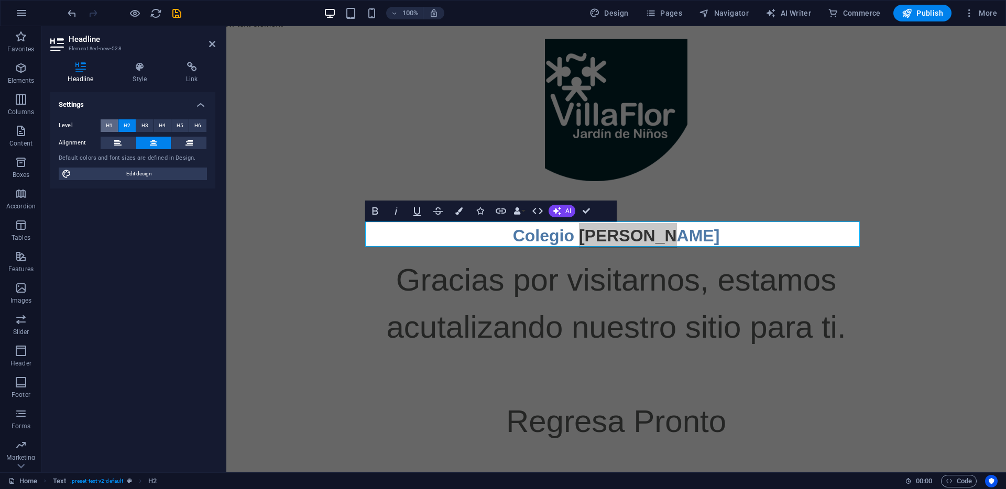
click at [111, 125] on span "H1" at bounding box center [109, 125] width 7 height 13
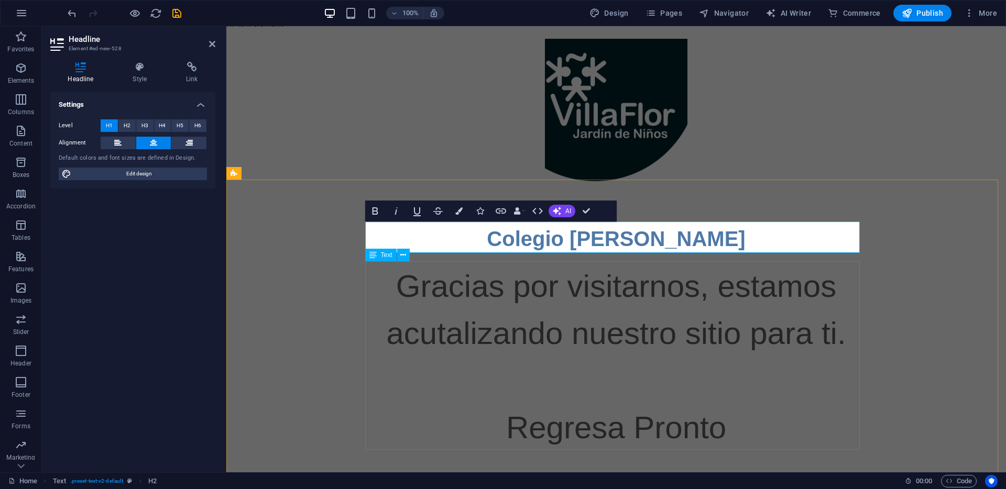
click at [475, 297] on div "Gracias por visitarnos, estamos acutalizando nuestro sitio para ti. Regresa Pro…" at bounding box center [616, 357] width 495 height 189
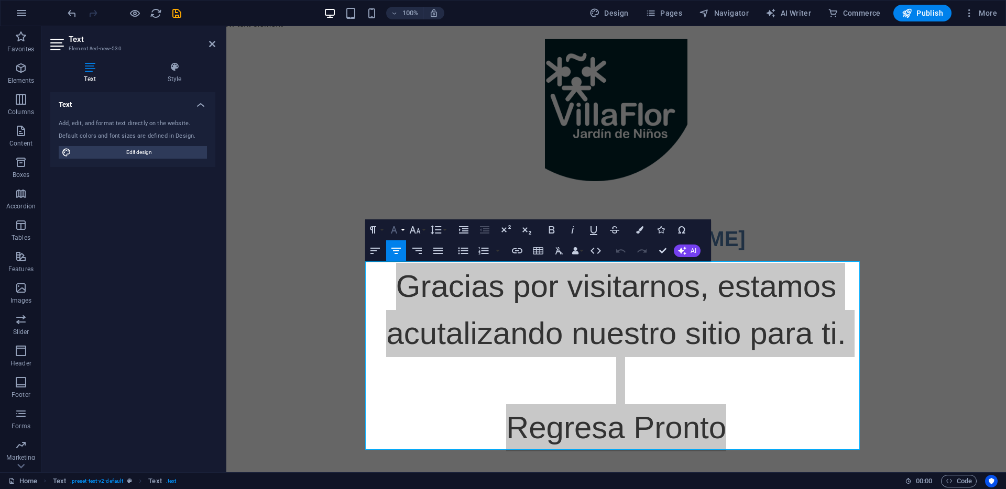
click at [397, 228] on icon "button" at bounding box center [394, 230] width 13 height 13
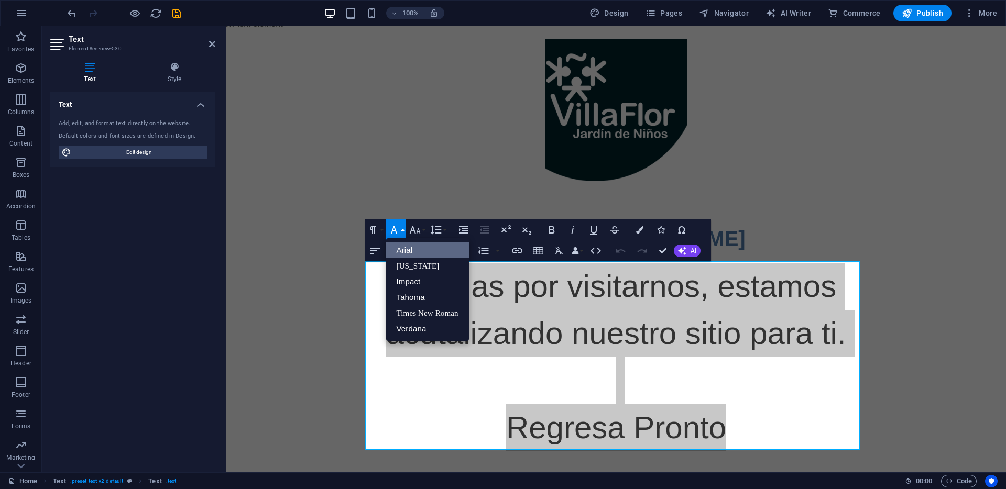
scroll to position [0, 0]
click at [418, 232] on icon "button" at bounding box center [414, 229] width 11 height 7
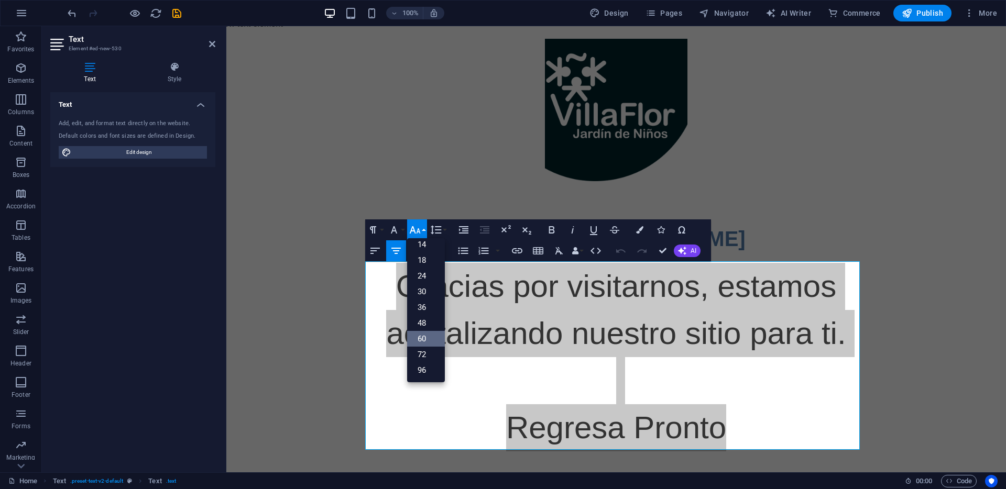
scroll to position [84, 0]
drag, startPoint x: 425, startPoint y: 310, endPoint x: 200, endPoint y: 284, distance: 227.3
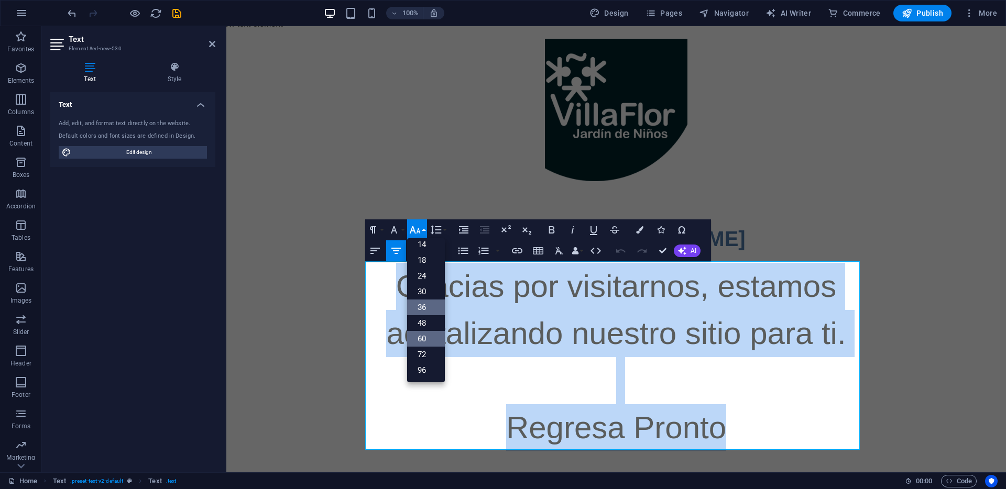
click at [425, 310] on link "36" at bounding box center [426, 308] width 38 height 16
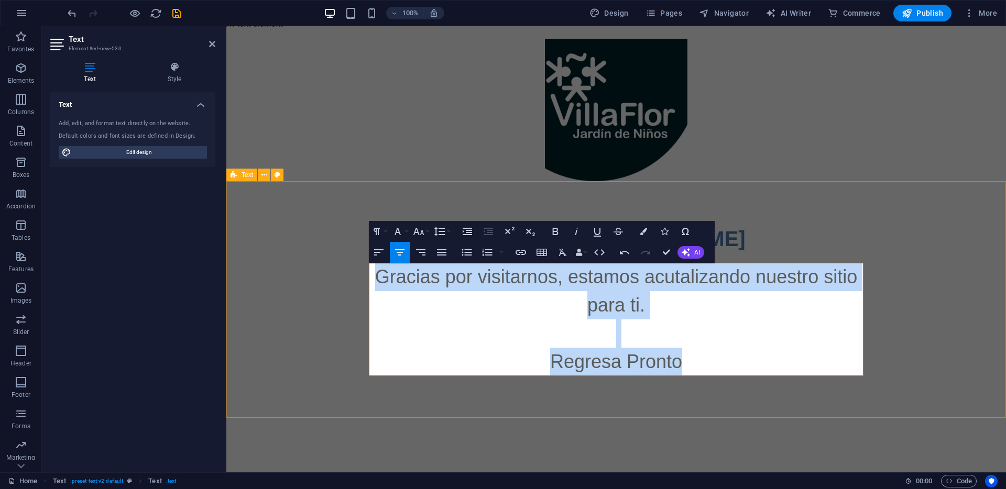
click at [764, 207] on div "Colegio Villaflor Gracias por visitarnos, estamos acutalizando nuestro sitio pa…" at bounding box center [616, 299] width 780 height 237
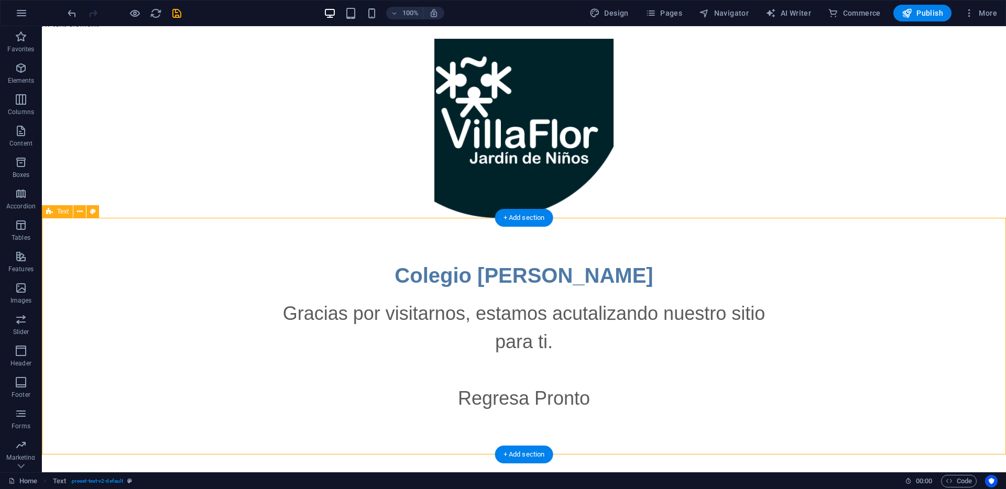
click at [826, 290] on div "Colegio Villaflor Gracias por visitarnos, estamos acutalizando nuestro sitio pa…" at bounding box center [524, 336] width 964 height 237
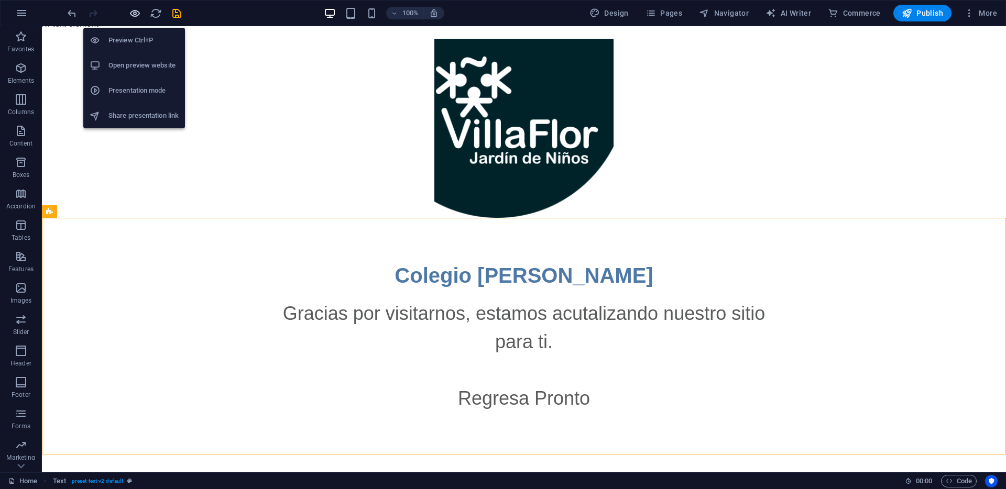
click at [132, 17] on icon "button" at bounding box center [135, 13] width 12 height 12
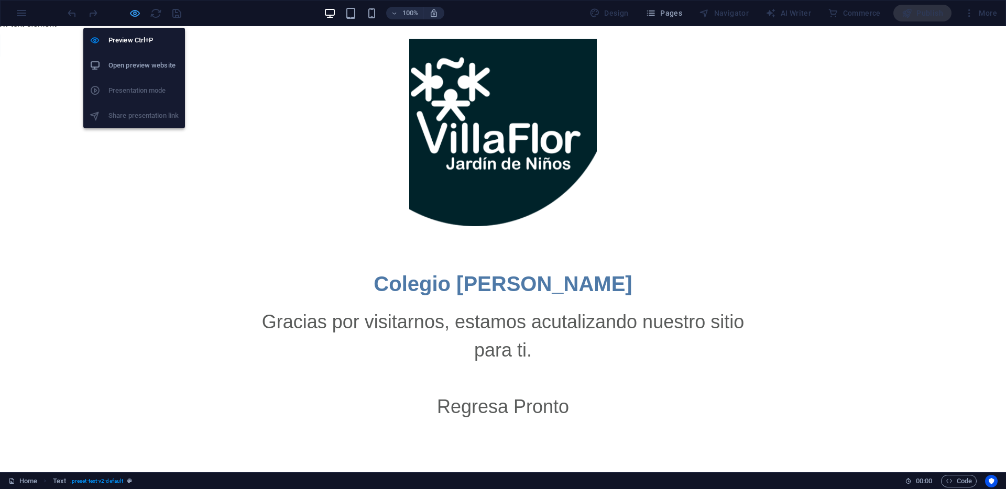
click at [138, 13] on icon "button" at bounding box center [135, 13] width 12 height 12
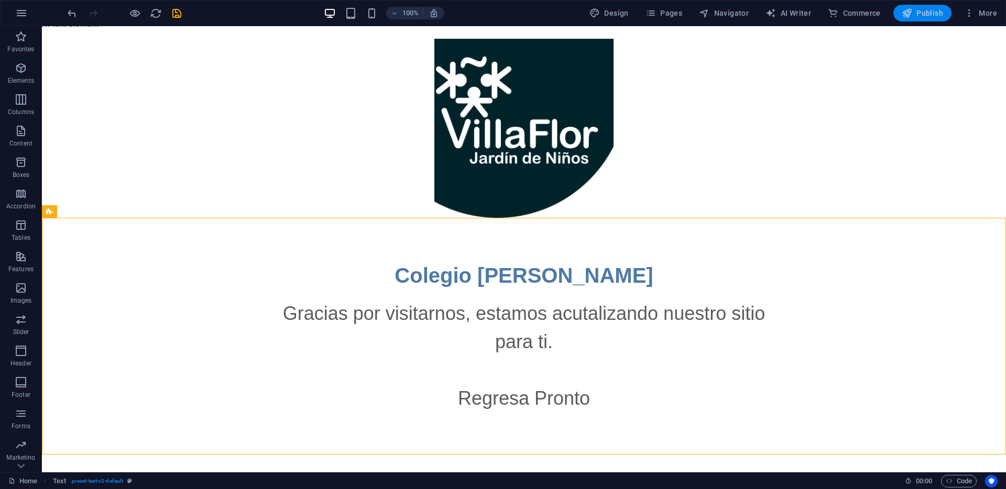
click at [932, 16] on span "Publish" at bounding box center [922, 13] width 41 height 10
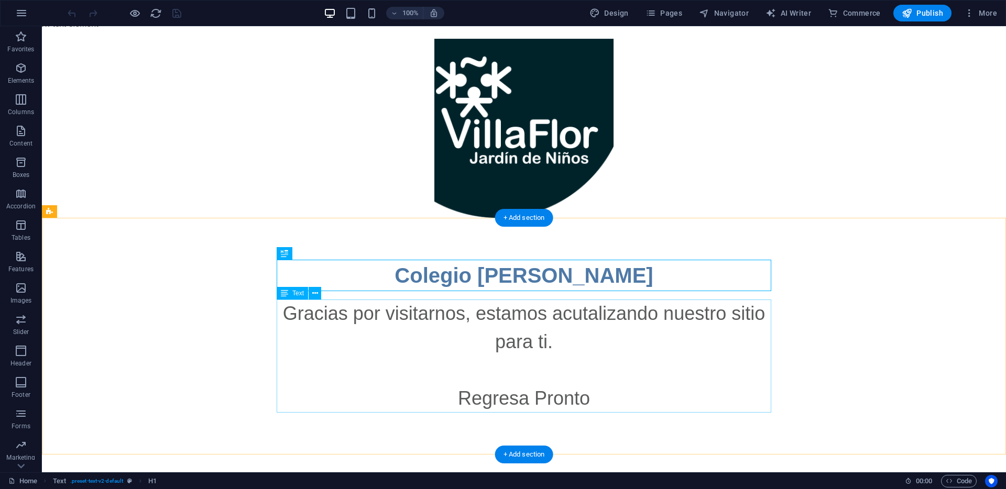
click at [599, 323] on div "Gracias por visitarnos, estamos acutalizando nuestro sitio para ti. Regresa Pro…" at bounding box center [524, 356] width 495 height 113
click at [485, 318] on div "Gracias por visitarnos, estamos acutalizando nuestro sitio para ti. Regresa Pro…" at bounding box center [524, 356] width 495 height 113
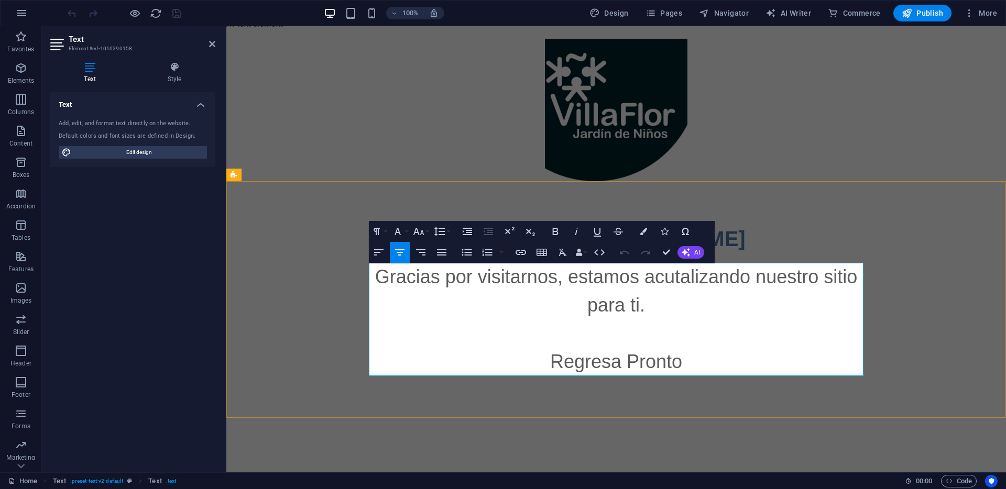
click at [571, 278] on span "Gracias por visitarnos, estamos acutalizando nuestro sitio para ti." at bounding box center [616, 291] width 482 height 50
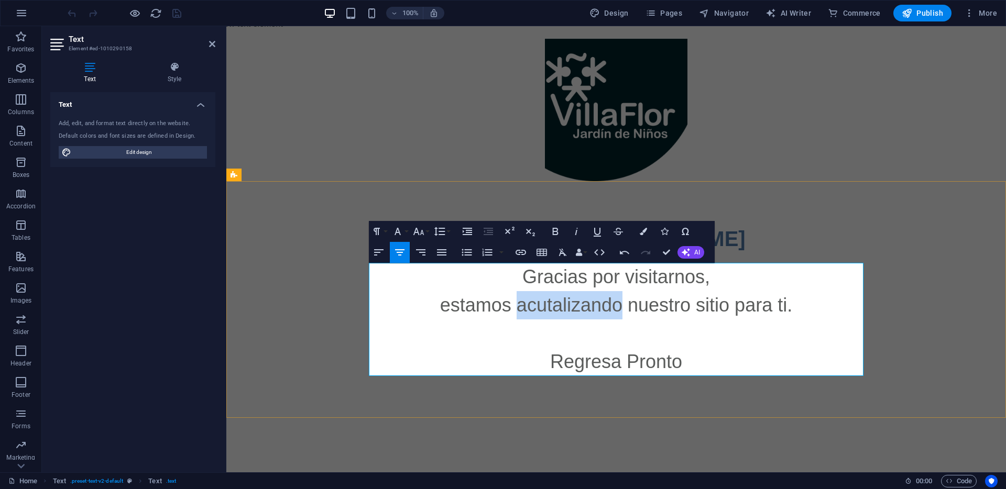
click at [538, 309] on span "estamos acutalizando nuestro sitio para ti." at bounding box center [616, 304] width 352 height 21
click at [898, 139] on div at bounding box center [616, 109] width 796 height 159
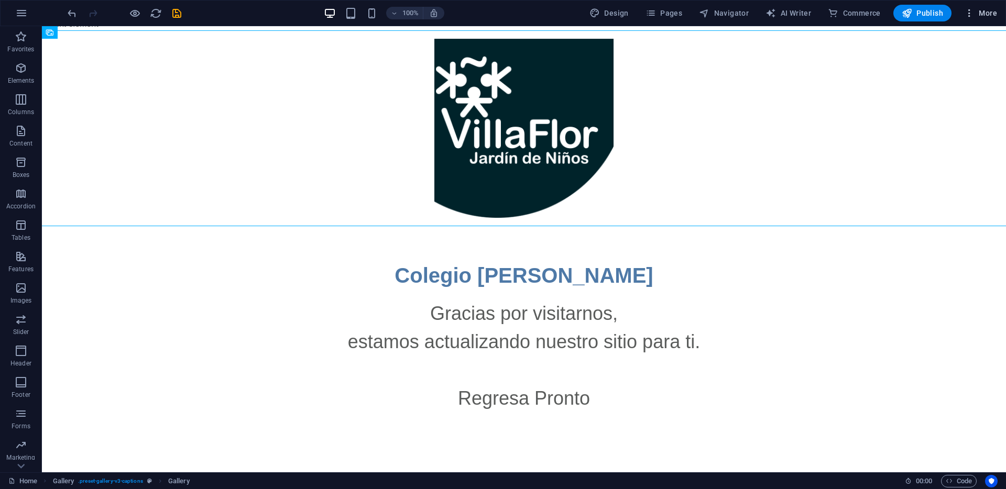
click at [986, 14] on span "More" at bounding box center [980, 13] width 33 height 10
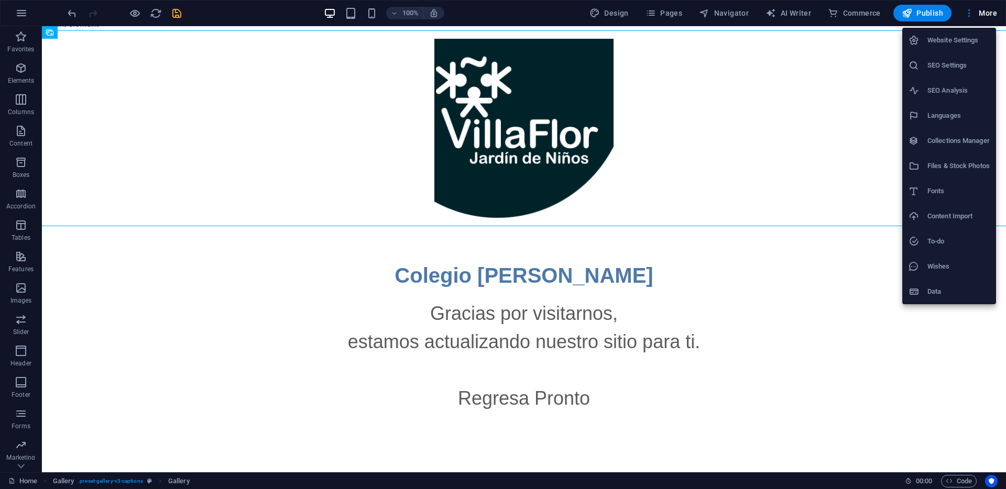
click at [966, 37] on h6 "Website Settings" at bounding box center [958, 40] width 62 height 13
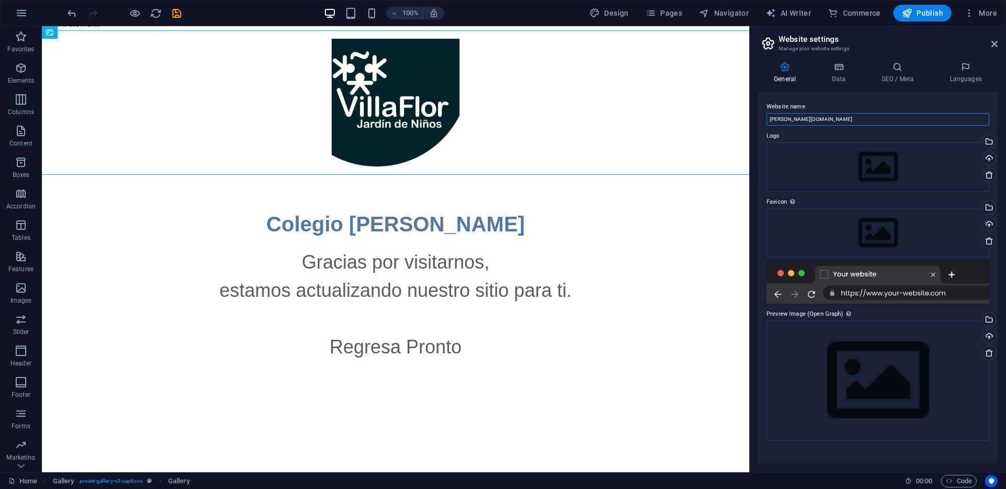
drag, startPoint x: 862, startPoint y: 146, endPoint x: 686, endPoint y: 123, distance: 177.0
drag, startPoint x: 800, startPoint y: 118, endPoint x: 766, endPoint y: 118, distance: 34.1
click at [766, 118] on div "Website name villaflor.mx Logo Drag files here, click to choose files or select…" at bounding box center [877, 278] width 239 height 372
type input "Colegio [PERSON_NAME]"
click at [834, 71] on icon at bounding box center [839, 67] width 46 height 10
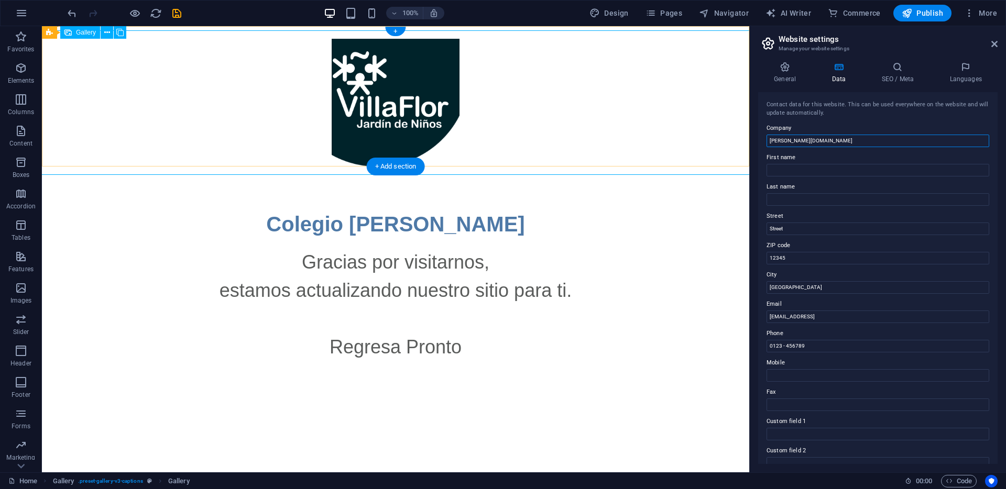
drag, startPoint x: 865, startPoint y: 169, endPoint x: 745, endPoint y: 136, distance: 124.8
type input "Colegio [PERSON_NAME]"
click at [783, 76] on h4 "General" at bounding box center [787, 73] width 58 height 22
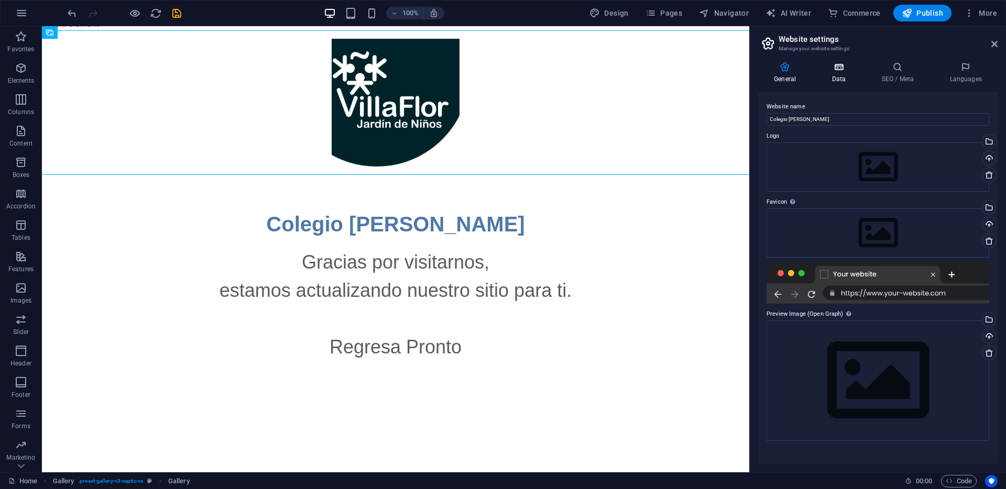
click at [834, 72] on icon at bounding box center [839, 67] width 46 height 10
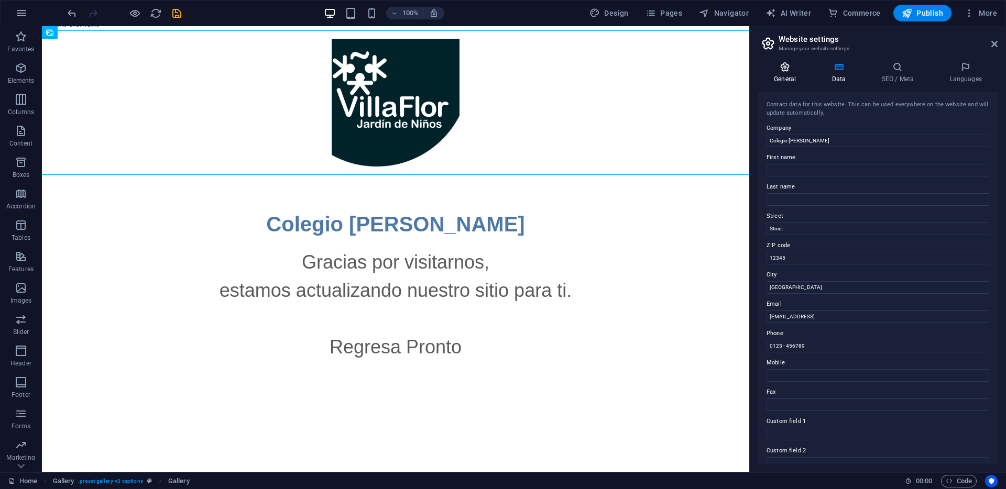
click at [787, 76] on h4 "General" at bounding box center [787, 73] width 58 height 22
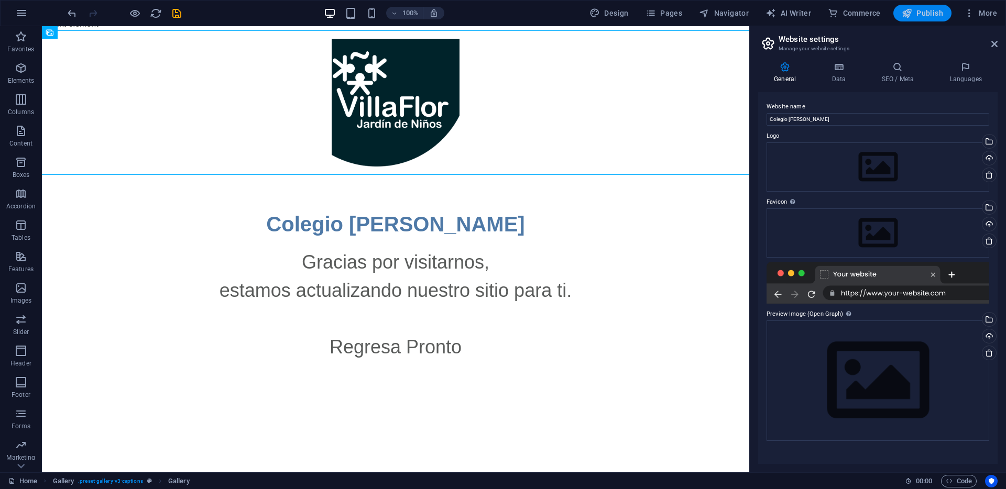
click at [933, 14] on span "Publish" at bounding box center [922, 13] width 41 height 10
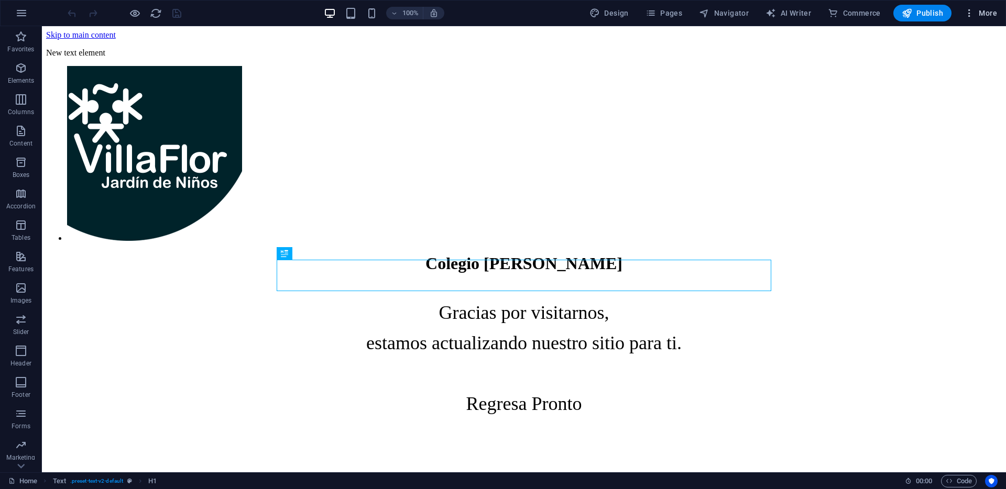
click at [991, 18] on span "More" at bounding box center [980, 13] width 33 height 10
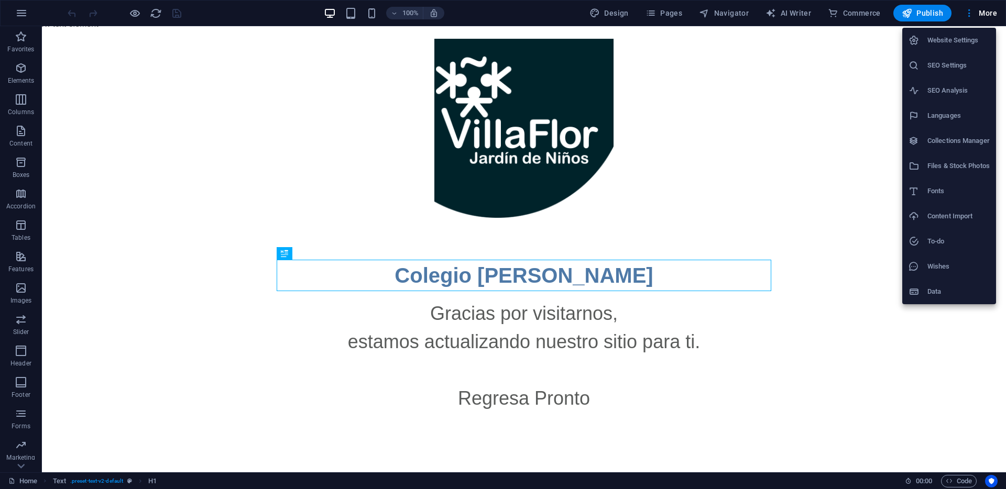
click at [968, 42] on h6 "Website Settings" at bounding box center [958, 40] width 62 height 13
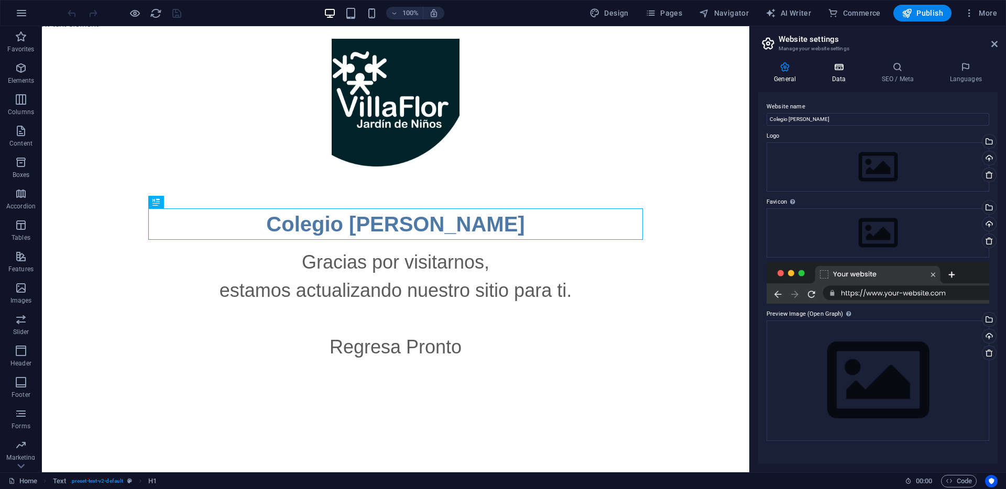
click at [840, 75] on h4 "Data" at bounding box center [841, 73] width 50 height 22
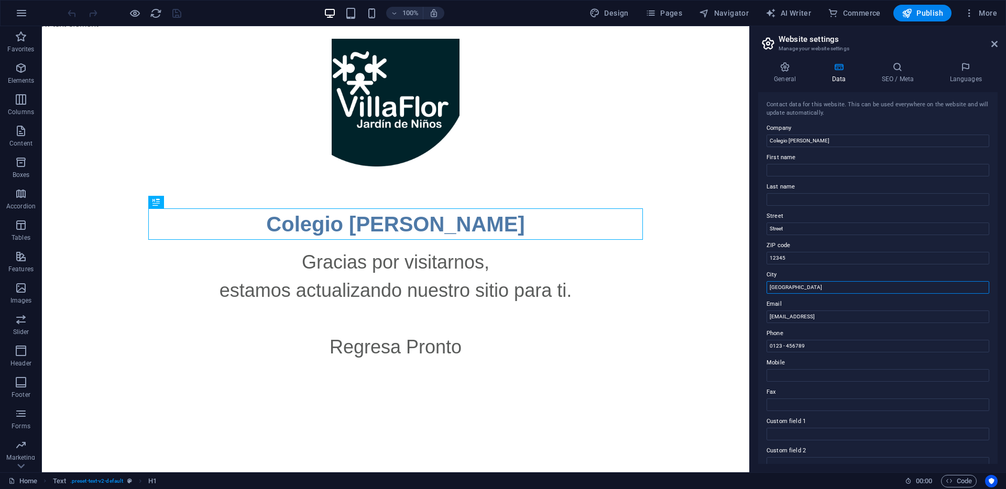
drag, startPoint x: 832, startPoint y: 312, endPoint x: 740, endPoint y: 286, distance: 95.2
drag, startPoint x: 792, startPoint y: 228, endPoint x: 760, endPoint y: 228, distance: 32.5
click at [761, 228] on div "Contact data for this website. This can be used everywhere on the website and w…" at bounding box center [877, 278] width 239 height 372
type input "Toluca"
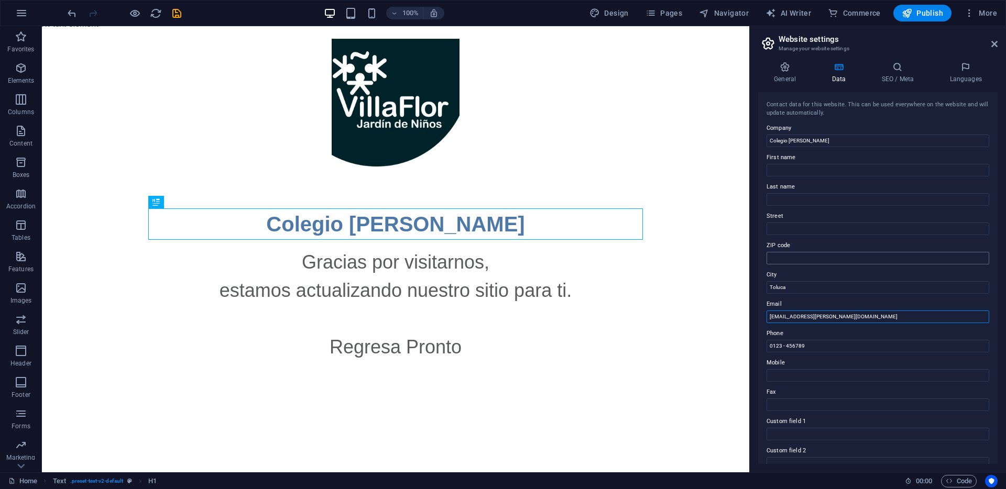
type input "contacto@villaflor.mx"
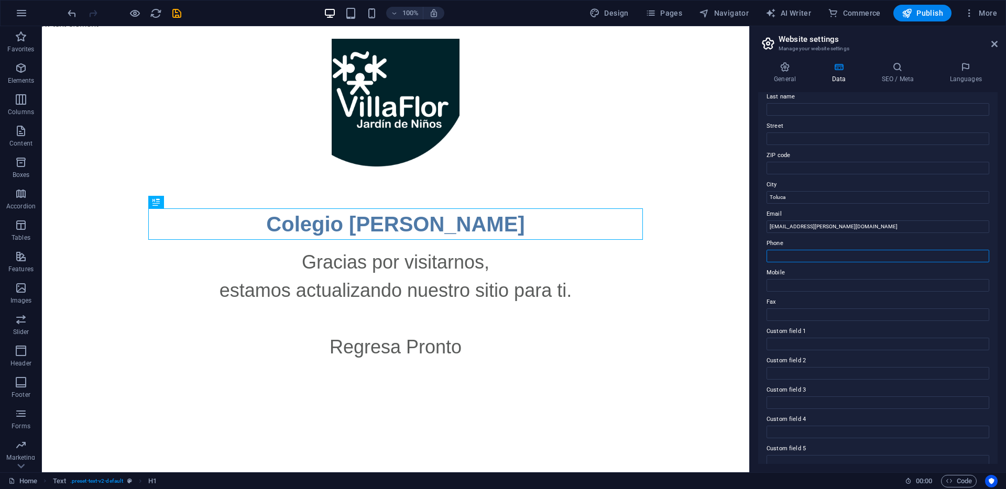
scroll to position [132, 0]
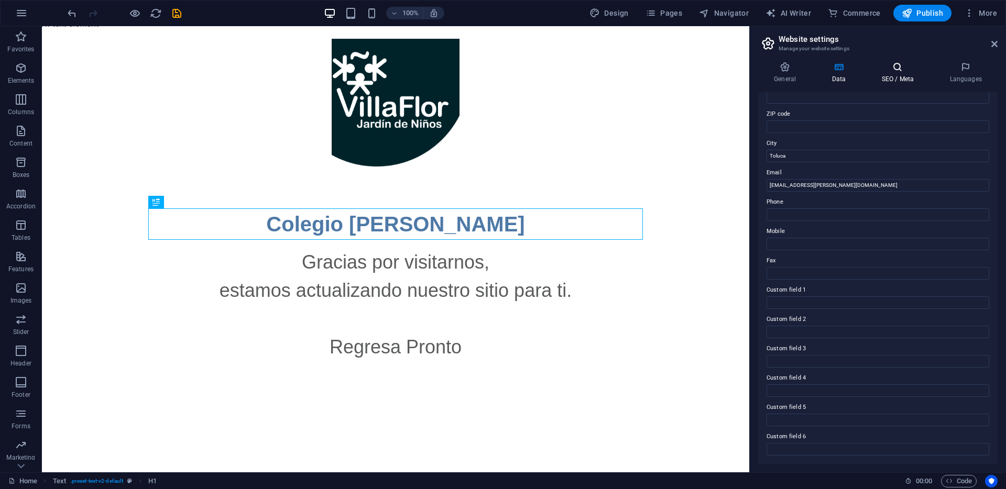
click at [891, 71] on icon at bounding box center [898, 67] width 64 height 10
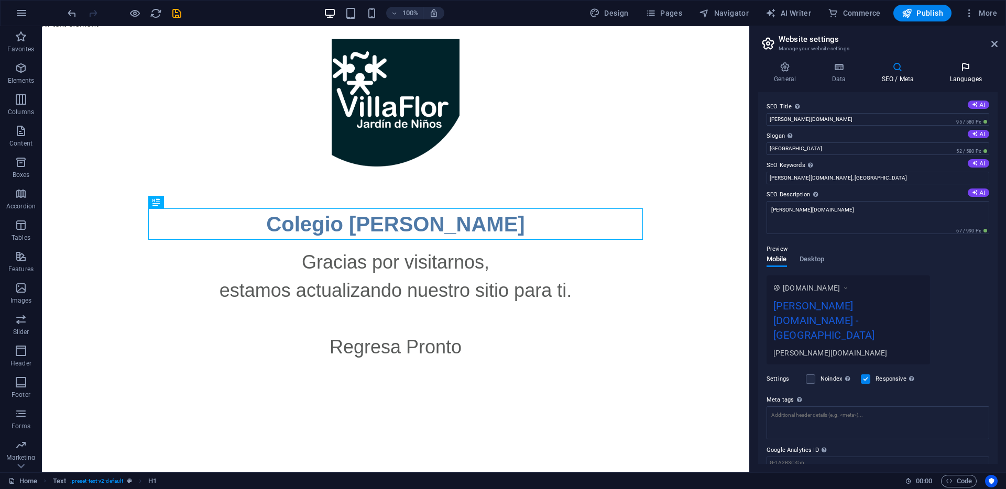
click at [971, 73] on h4 "Languages" at bounding box center [966, 73] width 64 height 22
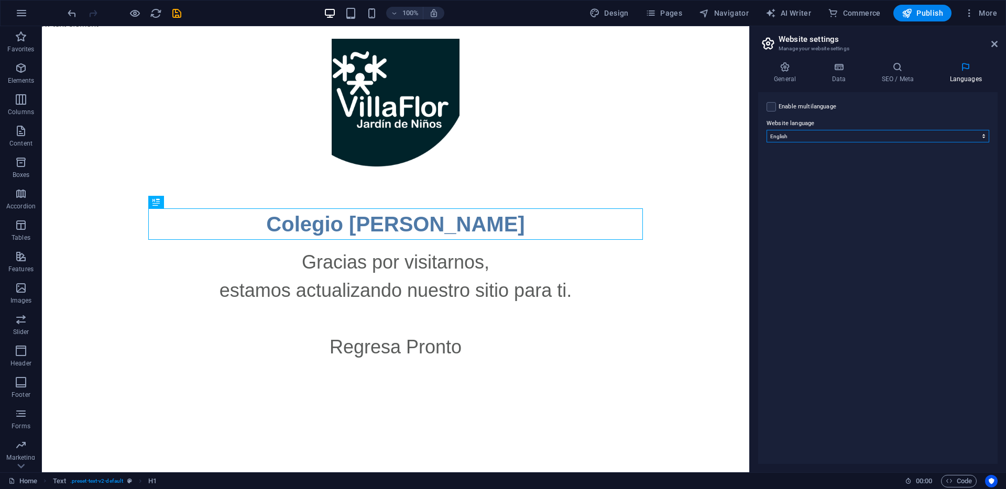
click at [812, 141] on select "Abkhazian Afar Afrikaans Akan Albanian Amharic Arabic Aragonese Armenian Assame…" at bounding box center [878, 136] width 223 height 13
select select "148"
click at [767, 130] on select "Abkhazian Afar Afrikaans Akan Albanian Amharic Arabic Aragonese Armenian Assame…" at bounding box center [878, 136] width 223 height 13
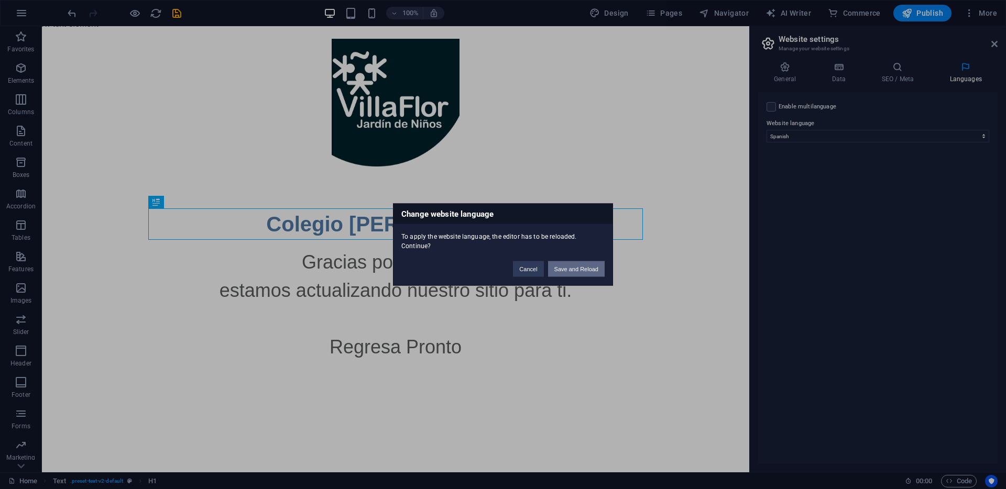
drag, startPoint x: 589, startPoint y: 271, endPoint x: 550, endPoint y: 245, distance: 46.8
click at [589, 271] on button "Save and Reload" at bounding box center [576, 269] width 57 height 16
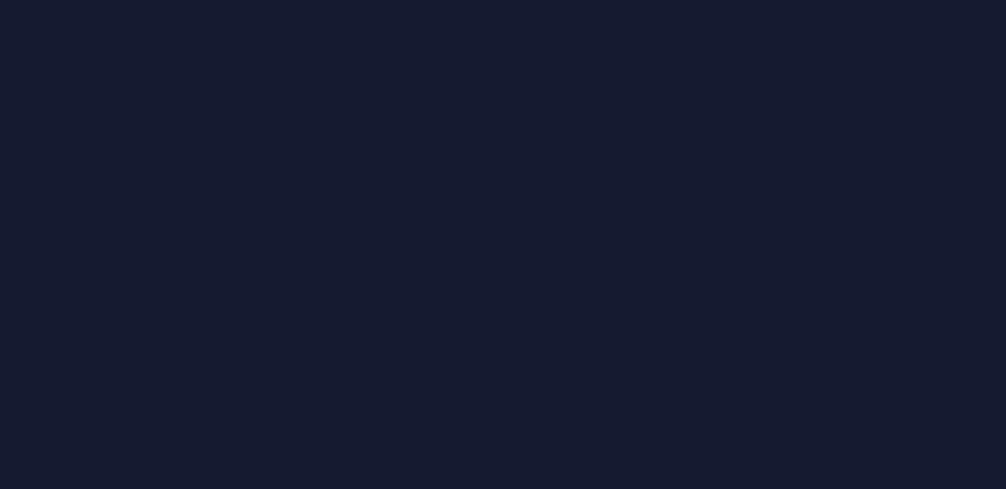
click at [633, 276] on div at bounding box center [503, 244] width 1006 height 489
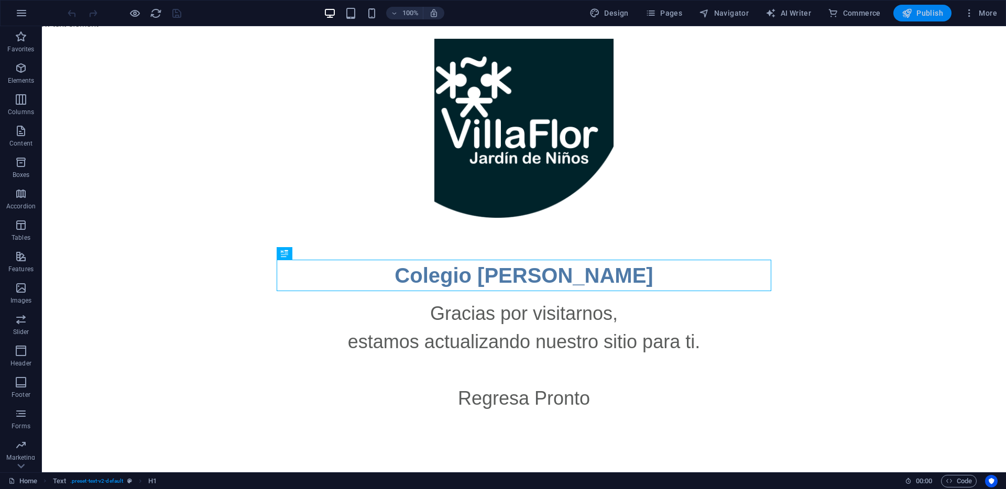
click at [920, 15] on span "Publish" at bounding box center [922, 13] width 41 height 10
click at [1000, 2] on div "100% Design Pages Navigator AI Writer Commerce Publish More" at bounding box center [503, 13] width 1005 height 25
click at [994, 9] on span "More" at bounding box center [980, 13] width 33 height 10
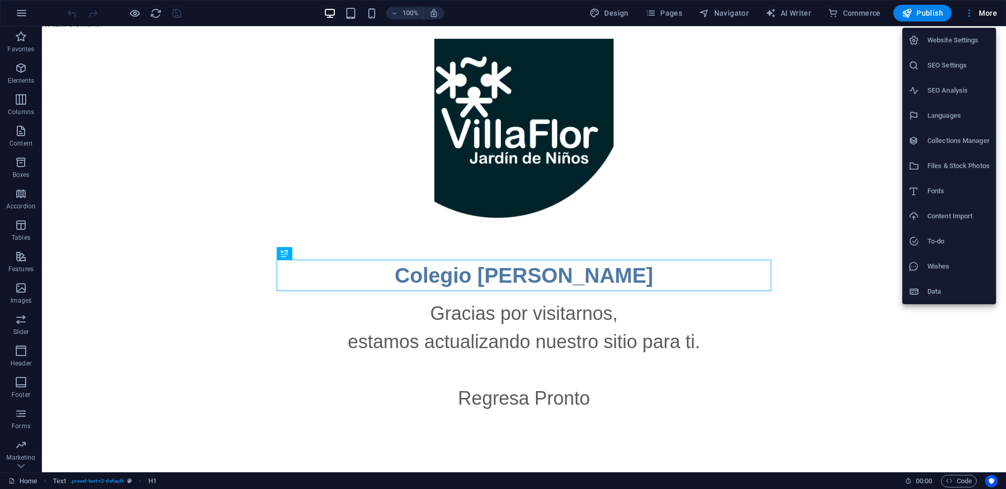
click at [954, 41] on h6 "Website Settings" at bounding box center [958, 40] width 62 height 13
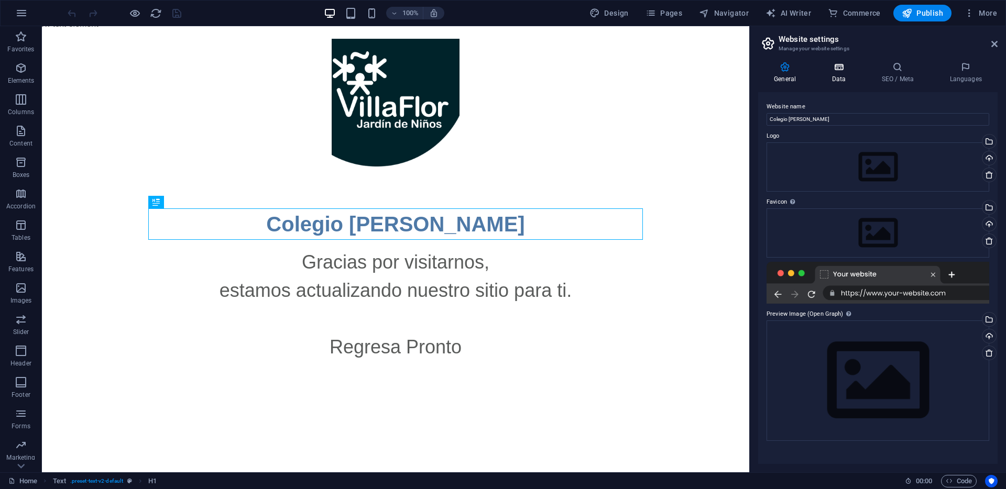
click at [838, 73] on h4 "Data" at bounding box center [841, 73] width 50 height 22
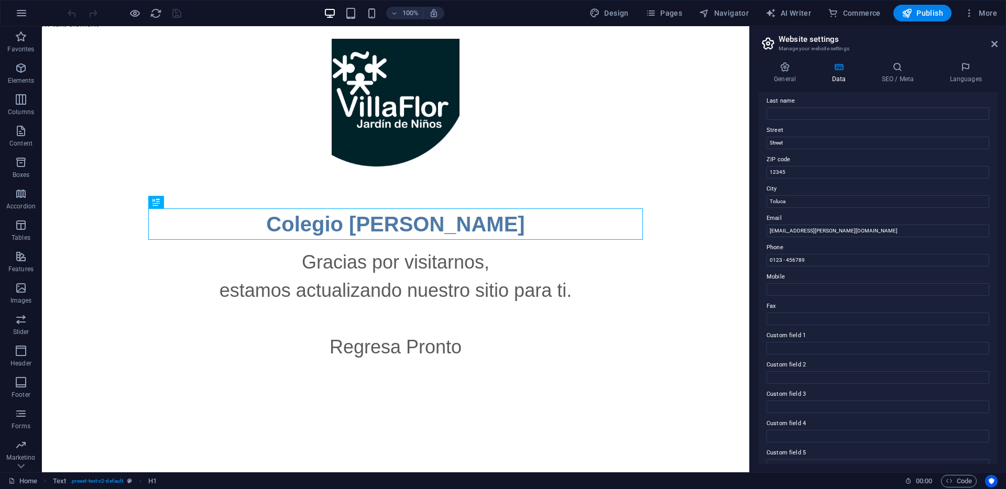
scroll to position [132, 0]
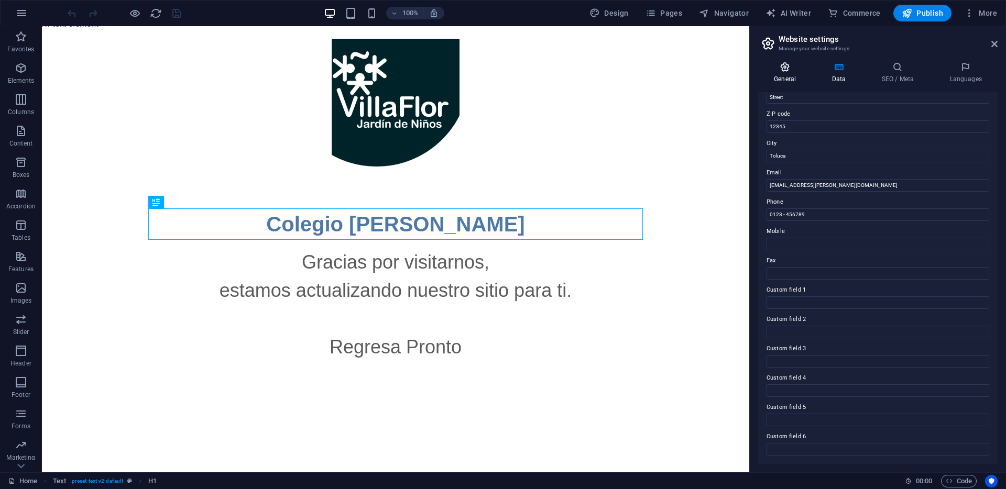
click at [787, 76] on h4 "General" at bounding box center [787, 73] width 58 height 22
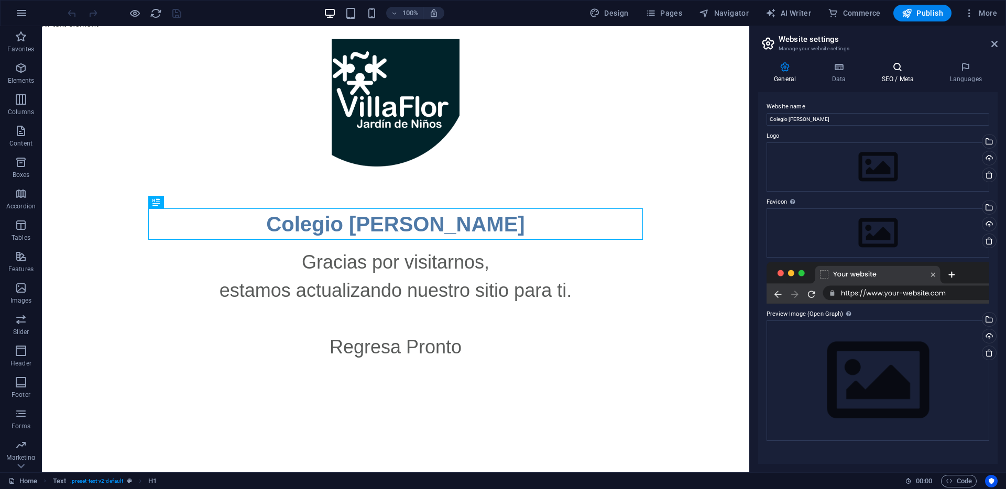
click at [908, 73] on h4 "SEO / Meta" at bounding box center [900, 73] width 68 height 22
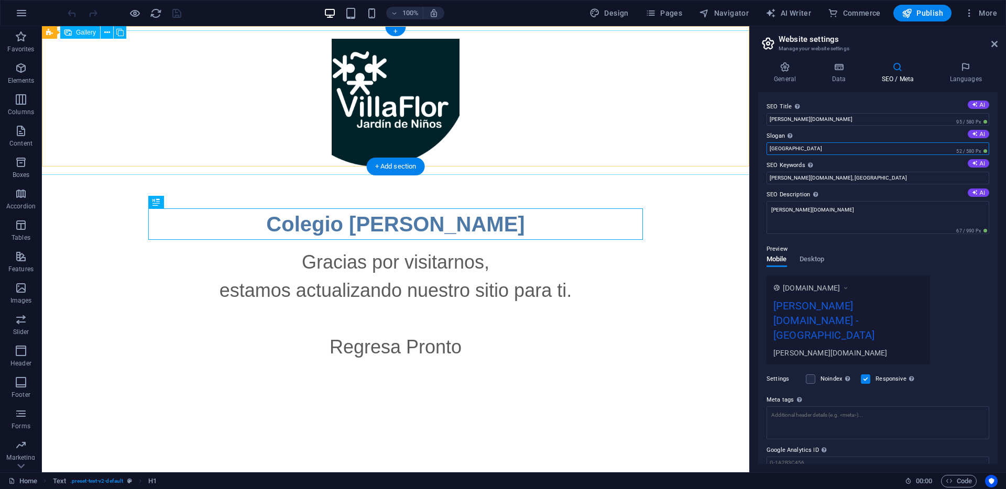
drag, startPoint x: 870, startPoint y: 173, endPoint x: 742, endPoint y: 141, distance: 131.9
click at [802, 143] on input "Berlin" at bounding box center [878, 149] width 223 height 13
drag, startPoint x: 801, startPoint y: 143, endPoint x: 761, endPoint y: 145, distance: 39.3
click at [752, 155] on div "General Data SEO / Meta Languages Website name Colegio [PERSON_NAME] Logo Drag …" at bounding box center [878, 262] width 256 height 419
type input "B"
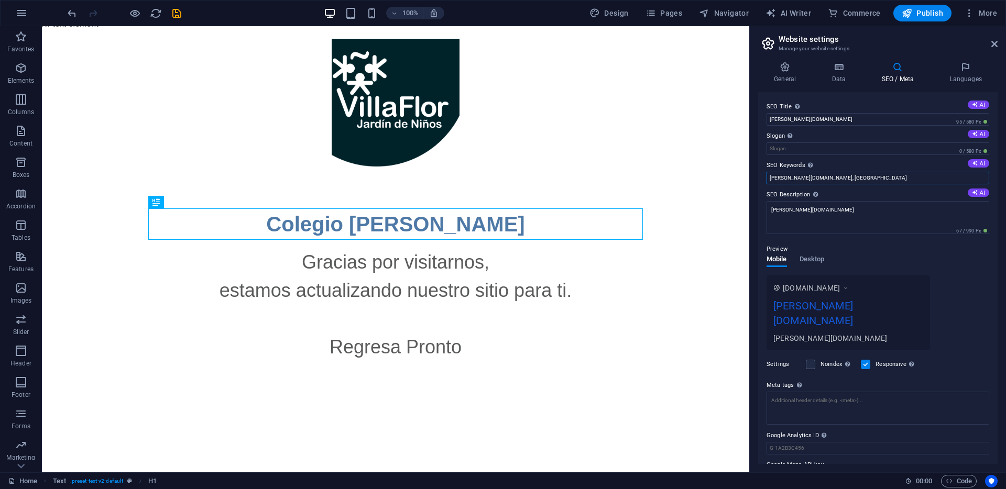
click at [827, 179] on input "villaflor.mx, Berlin" at bounding box center [878, 178] width 223 height 13
type input "Colegio [PERSON_NAME]"
click at [928, 15] on span "Publish" at bounding box center [922, 13] width 41 height 10
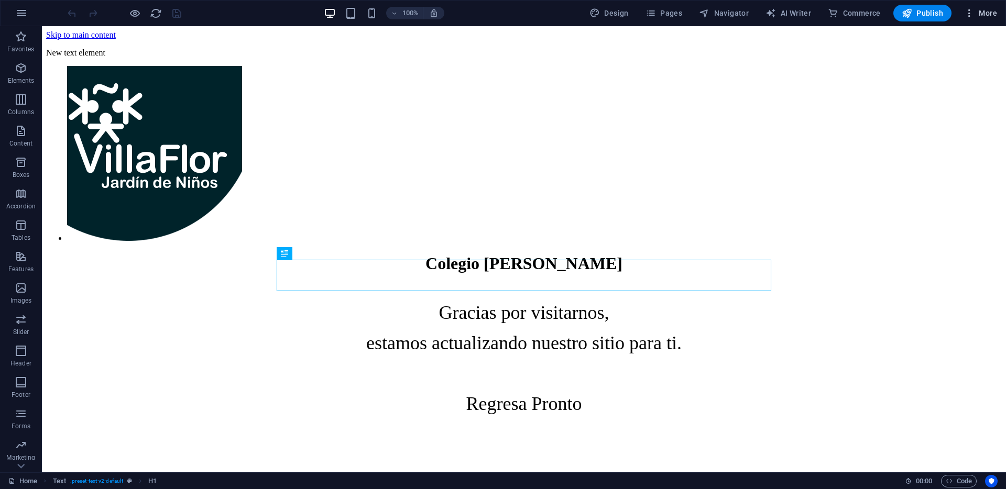
click at [992, 15] on span "More" at bounding box center [980, 13] width 33 height 10
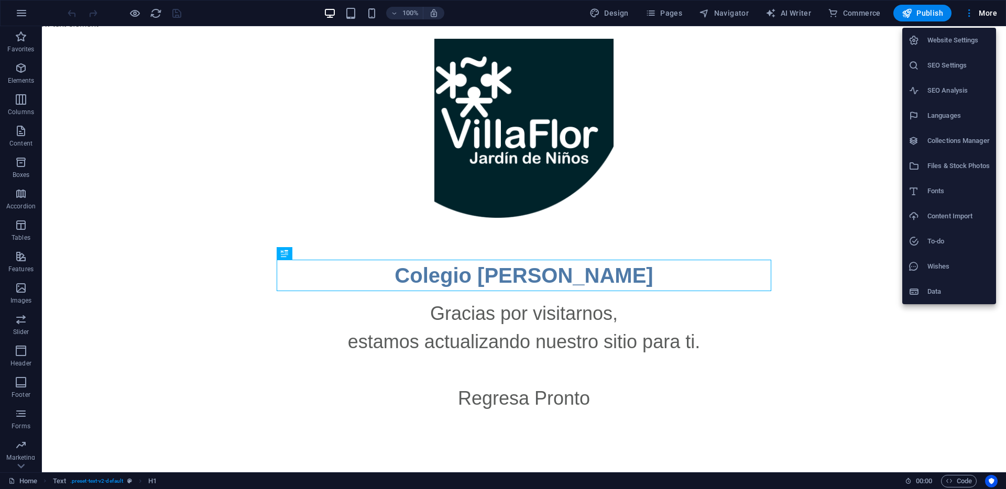
click at [950, 43] on h6 "Website Settings" at bounding box center [958, 40] width 62 height 13
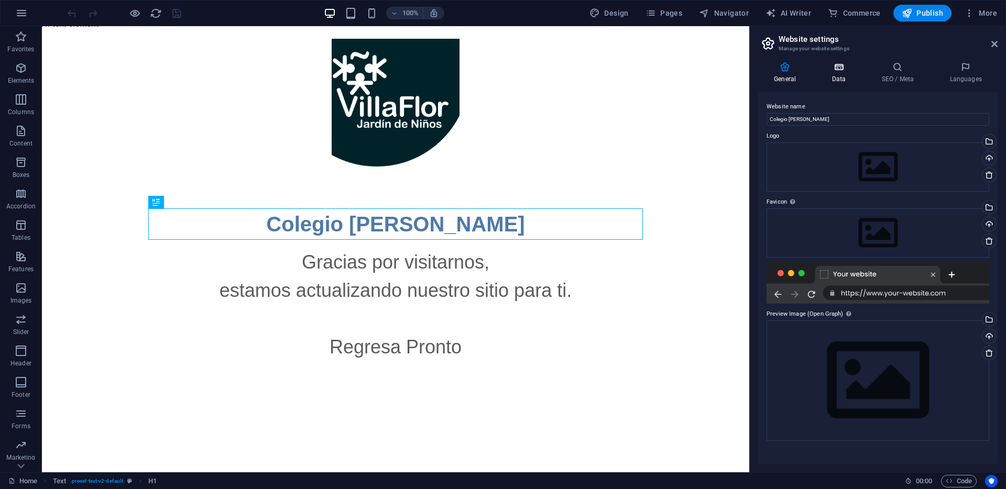
click at [839, 73] on h4 "Data" at bounding box center [841, 73] width 50 height 22
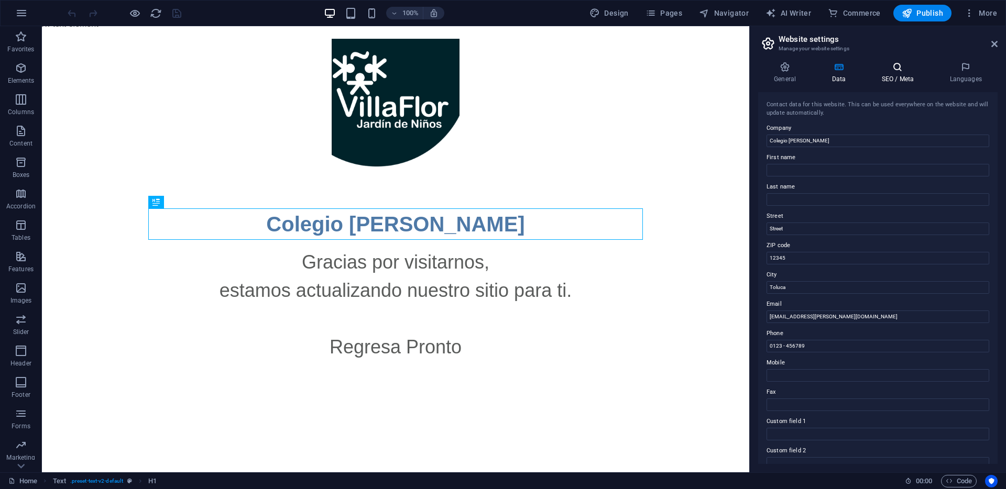
click at [882, 70] on icon at bounding box center [898, 67] width 64 height 10
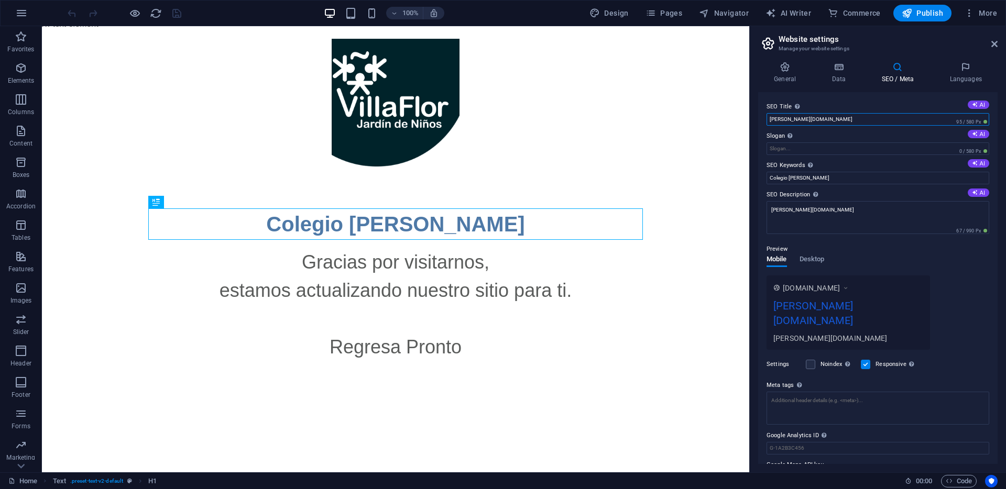
drag, startPoint x: 873, startPoint y: 147, endPoint x: 724, endPoint y: 117, distance: 151.8
drag, startPoint x: 792, startPoint y: 119, endPoint x: 802, endPoint y: 119, distance: 9.4
click at [792, 119] on input "[PERSON_NAME][DOMAIN_NAME]" at bounding box center [878, 119] width 223 height 13
drag, startPoint x: 809, startPoint y: 118, endPoint x: 761, endPoint y: 118, distance: 48.2
click at [761, 118] on div "SEO Title The title of your website - make it something that stands out in sear…" at bounding box center [877, 278] width 239 height 372
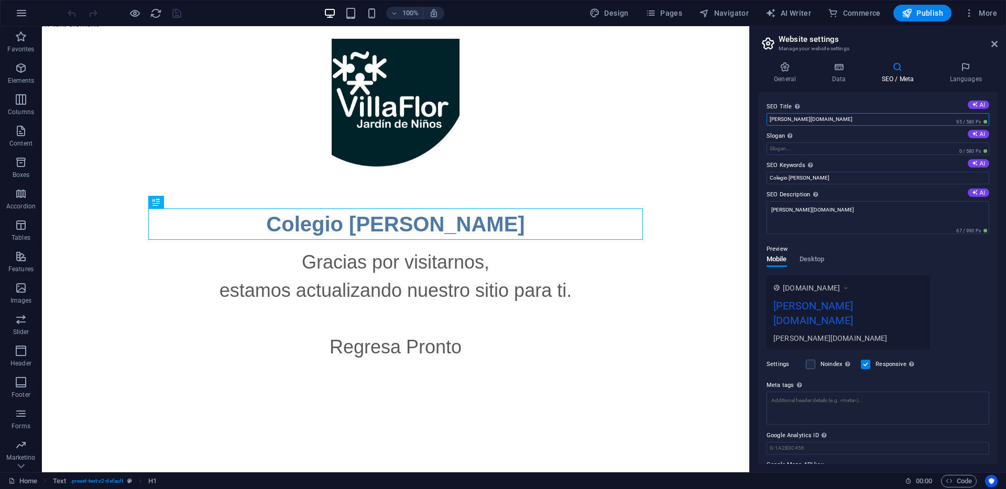
type input "V"
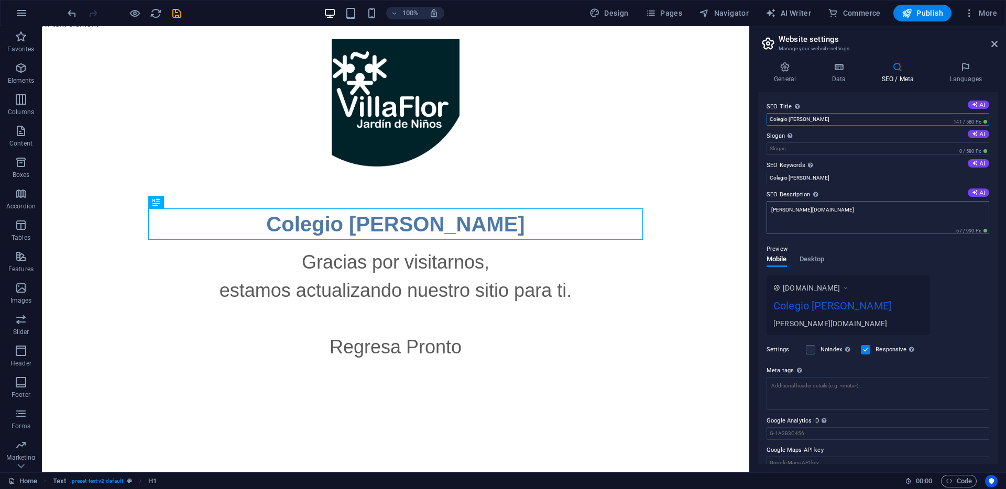
type input "Colegio [PERSON_NAME]"
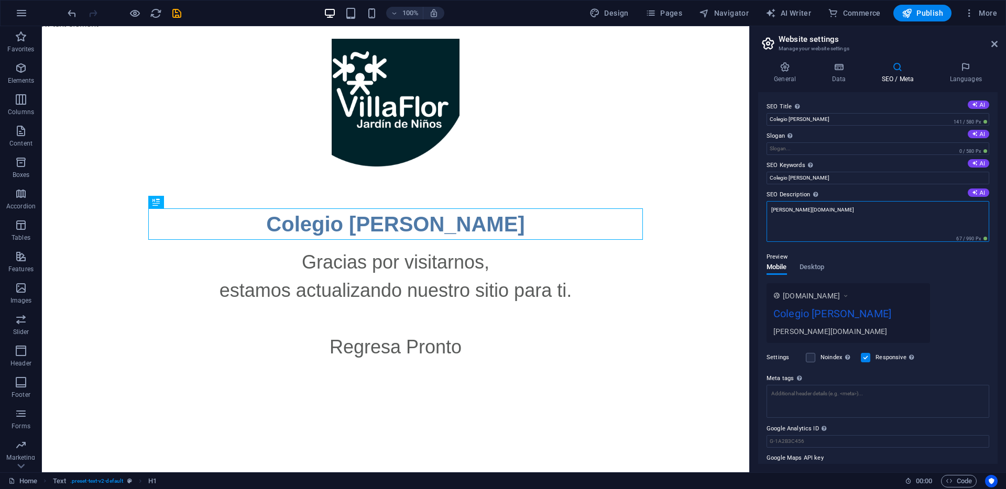
click at [834, 205] on textarea "[PERSON_NAME][DOMAIN_NAME]" at bounding box center [878, 221] width 223 height 41
drag, startPoint x: 826, startPoint y: 212, endPoint x: 749, endPoint y: 195, distance: 78.8
click at [754, 193] on div "General Data SEO / Meta Languages Website name Colegio [PERSON_NAME] Logo Drag …" at bounding box center [878, 262] width 256 height 419
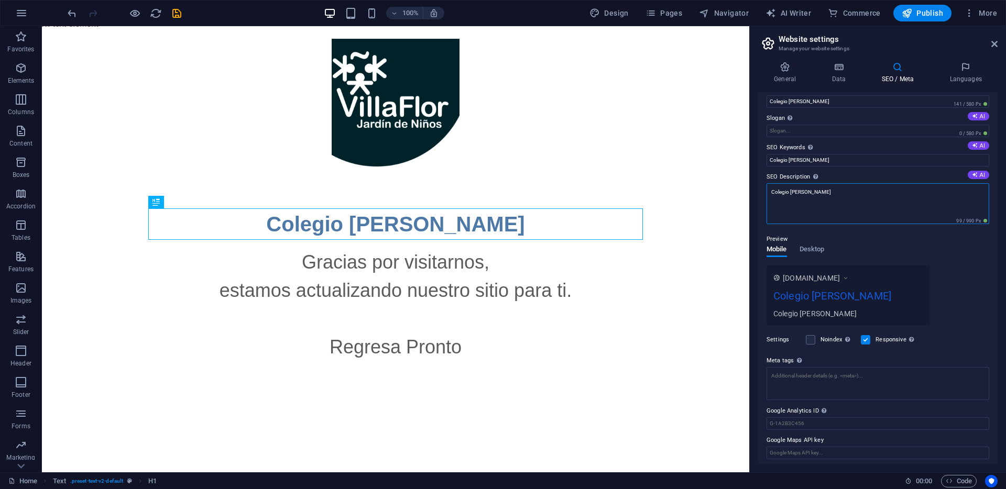
scroll to position [21, 0]
type textarea "Colegio [PERSON_NAME]"
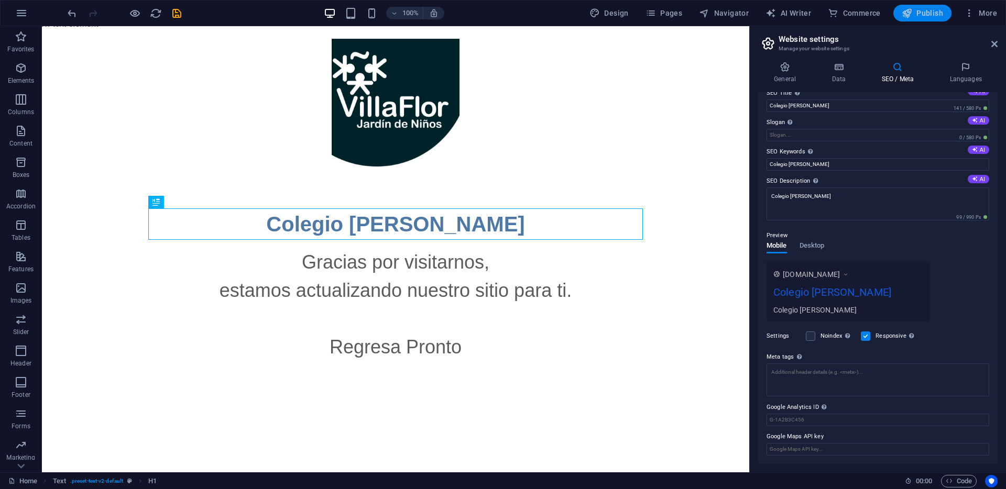
scroll to position [14, 0]
click at [927, 16] on span "Publish" at bounding box center [922, 13] width 41 height 10
